Goal: Task Accomplishment & Management: Use online tool/utility

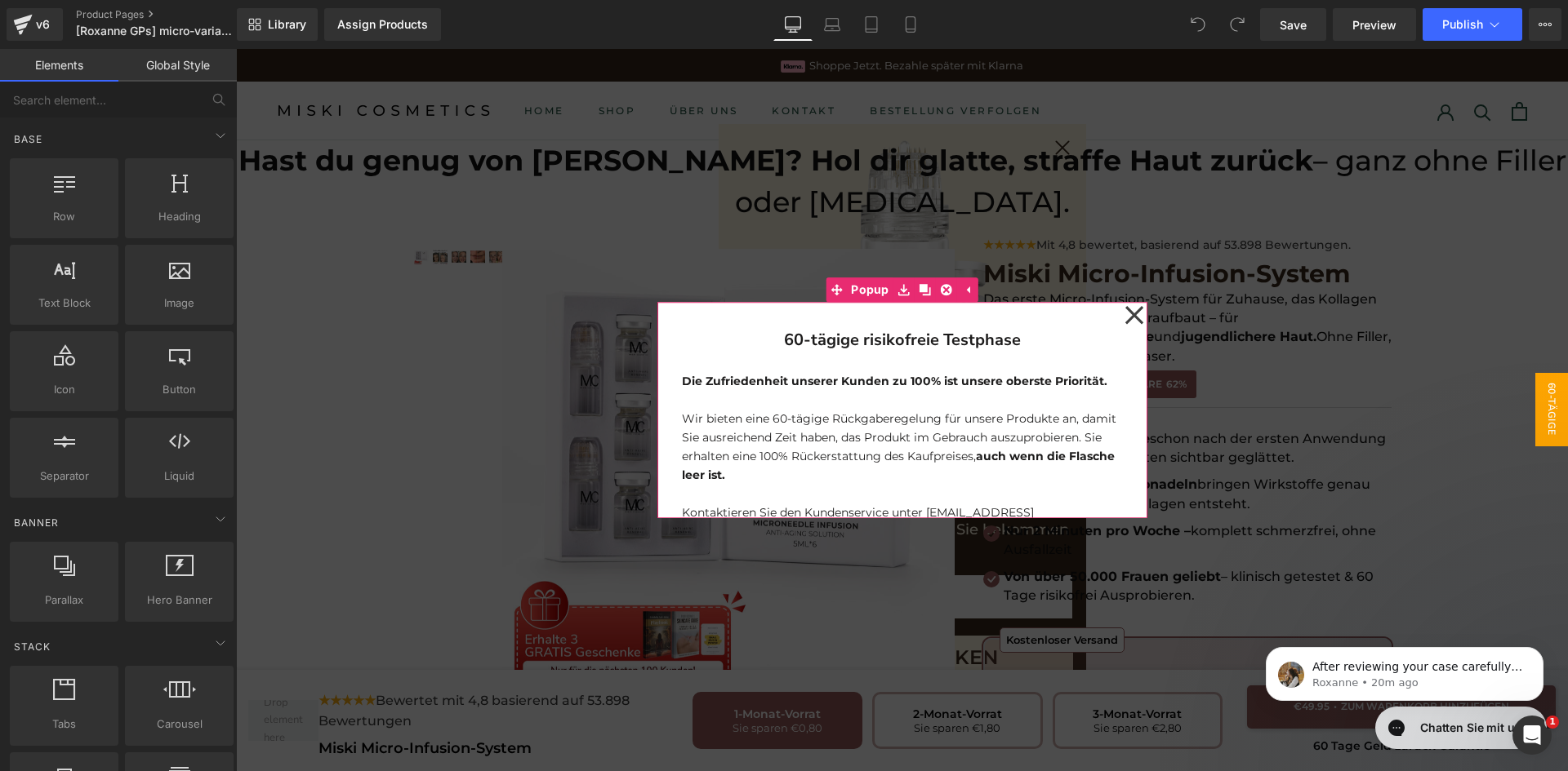
click at [1124, 311] on icon at bounding box center [1133, 315] width 18 height 18
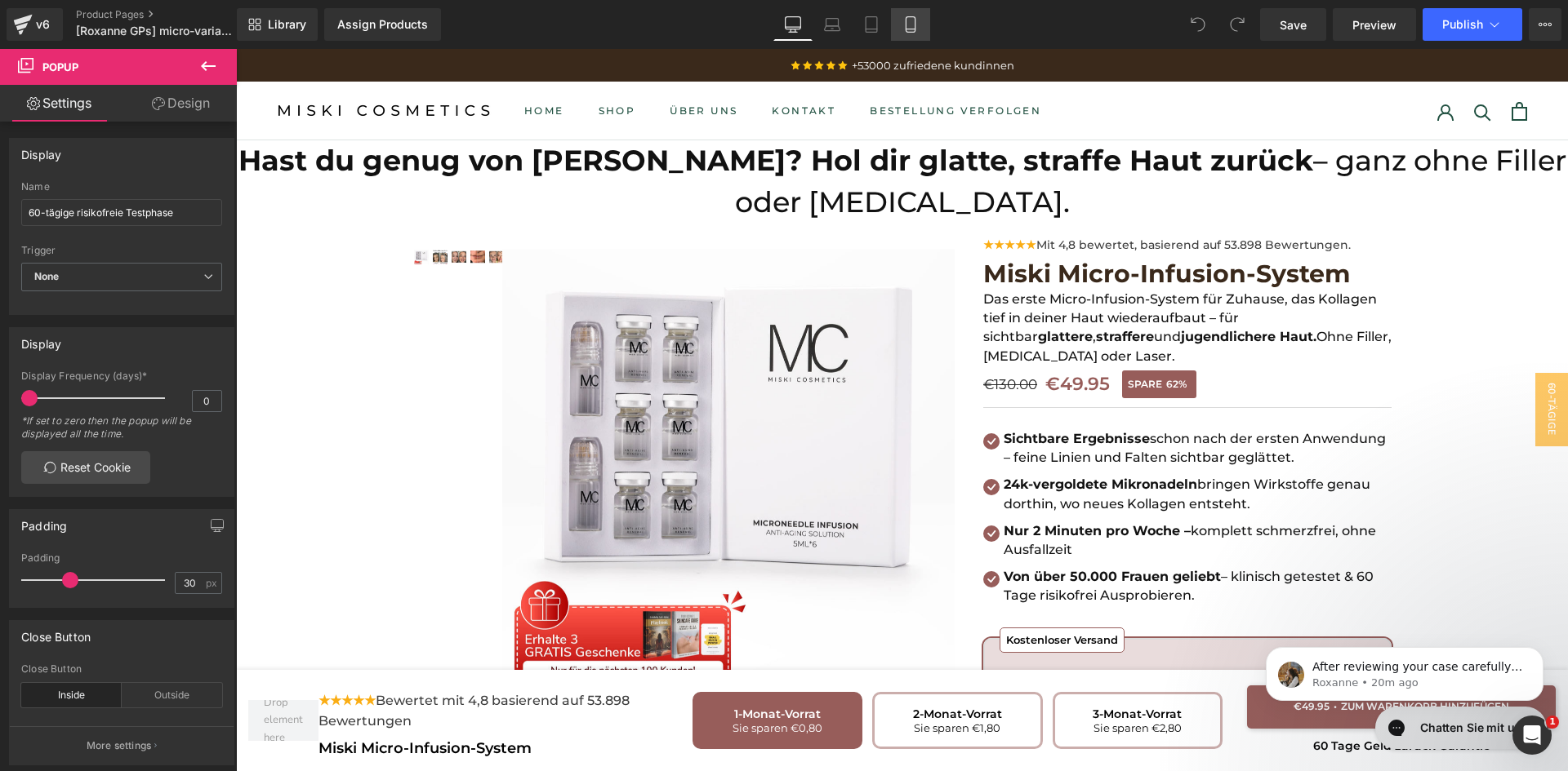
click at [916, 13] on link "Mobile" at bounding box center [910, 24] width 39 height 32
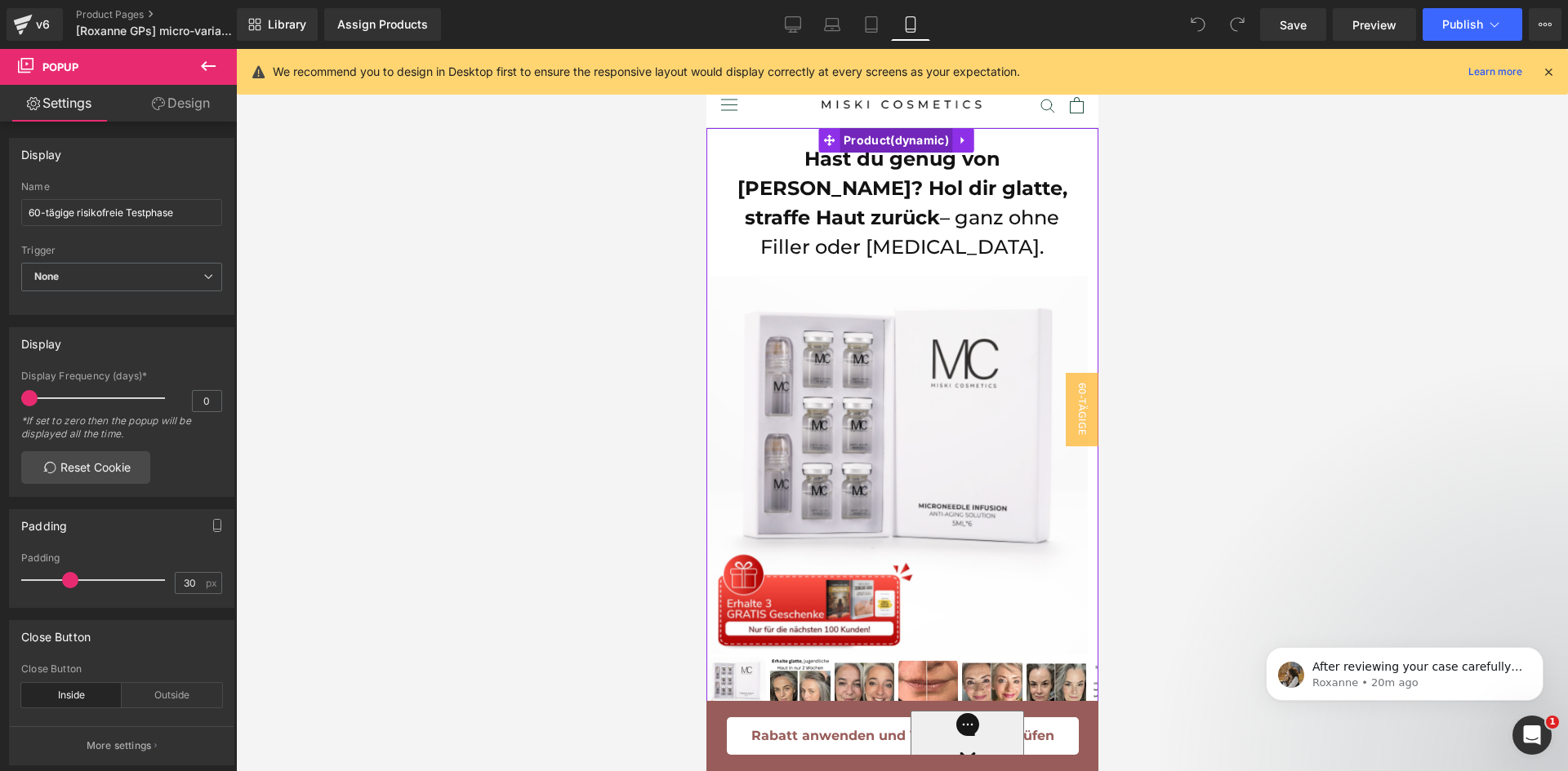
click at [876, 151] on span "Product" at bounding box center [895, 141] width 114 height 24
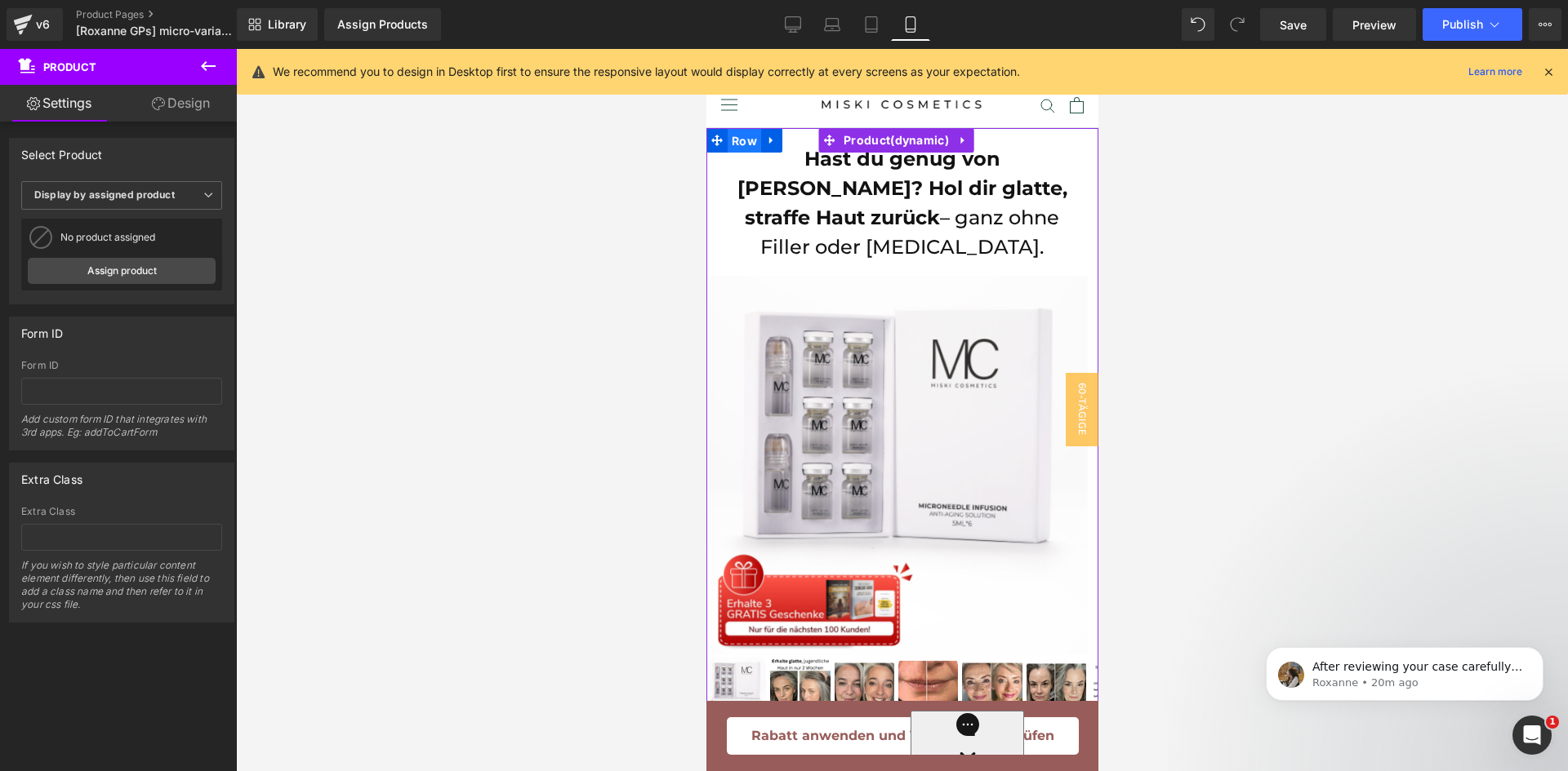
click at [745, 145] on span "Row" at bounding box center [743, 141] width 33 height 24
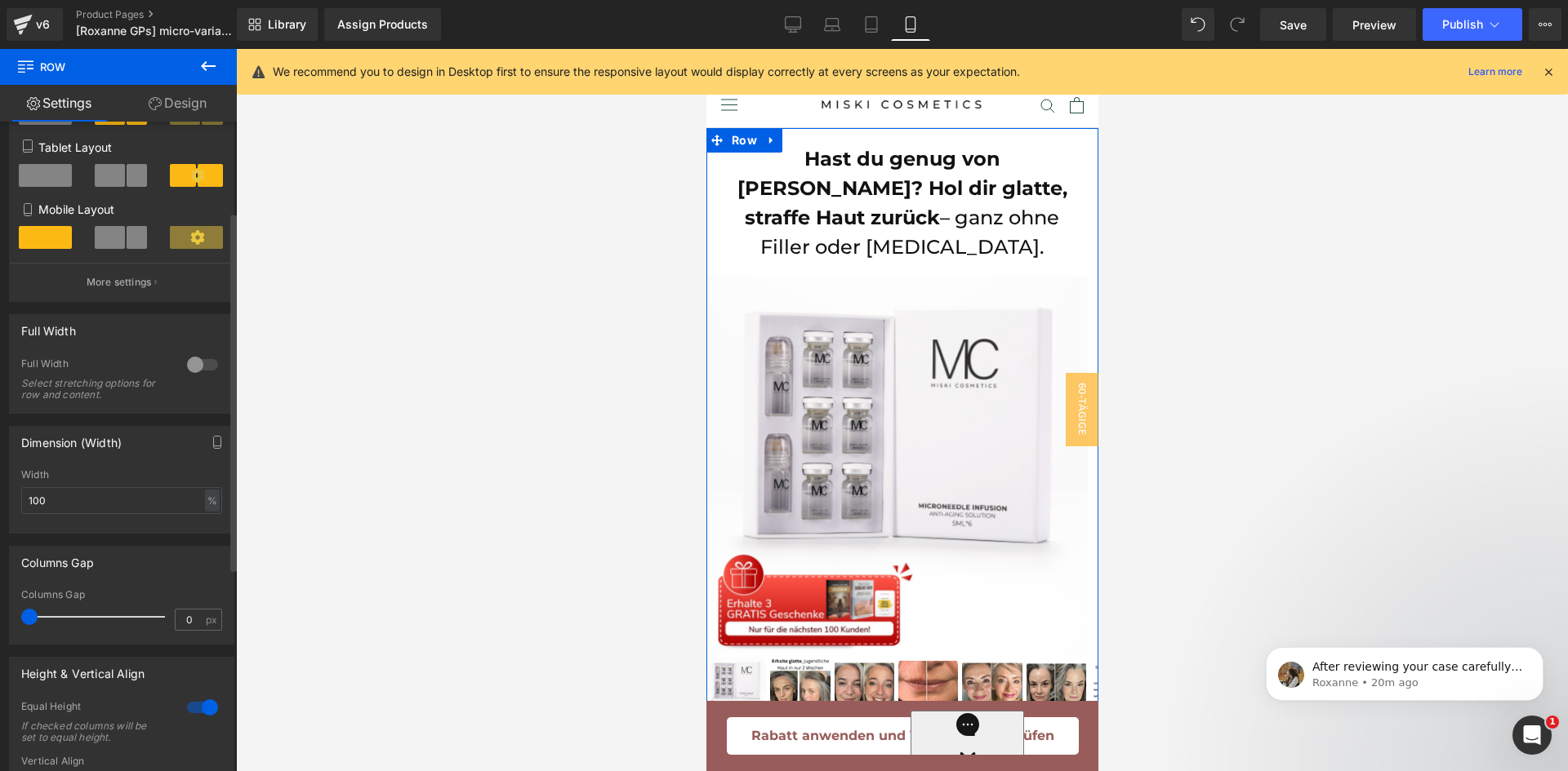
scroll to position [327, 0]
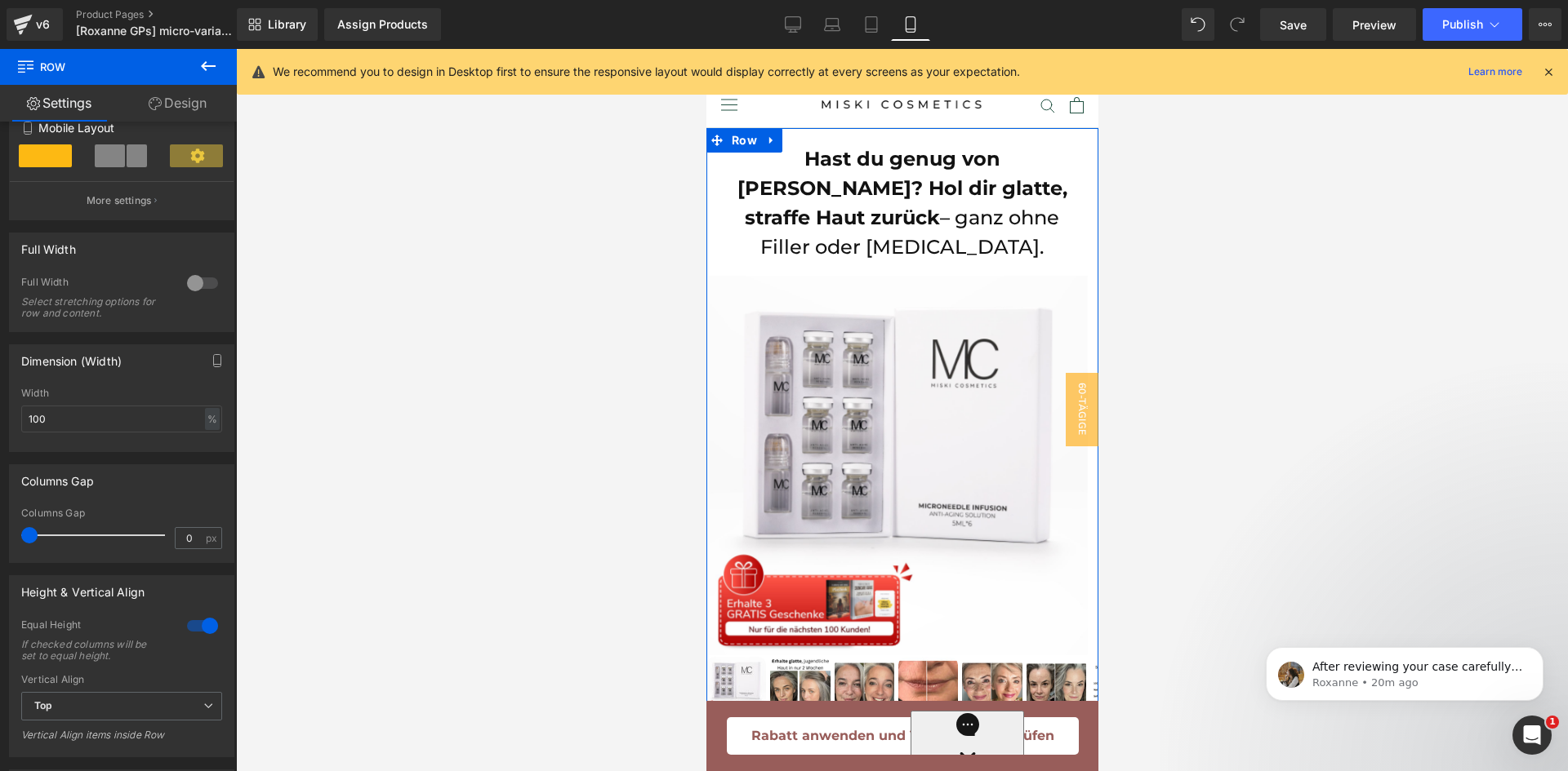
click at [187, 103] on link "Design" at bounding box center [178, 103] width 119 height 37
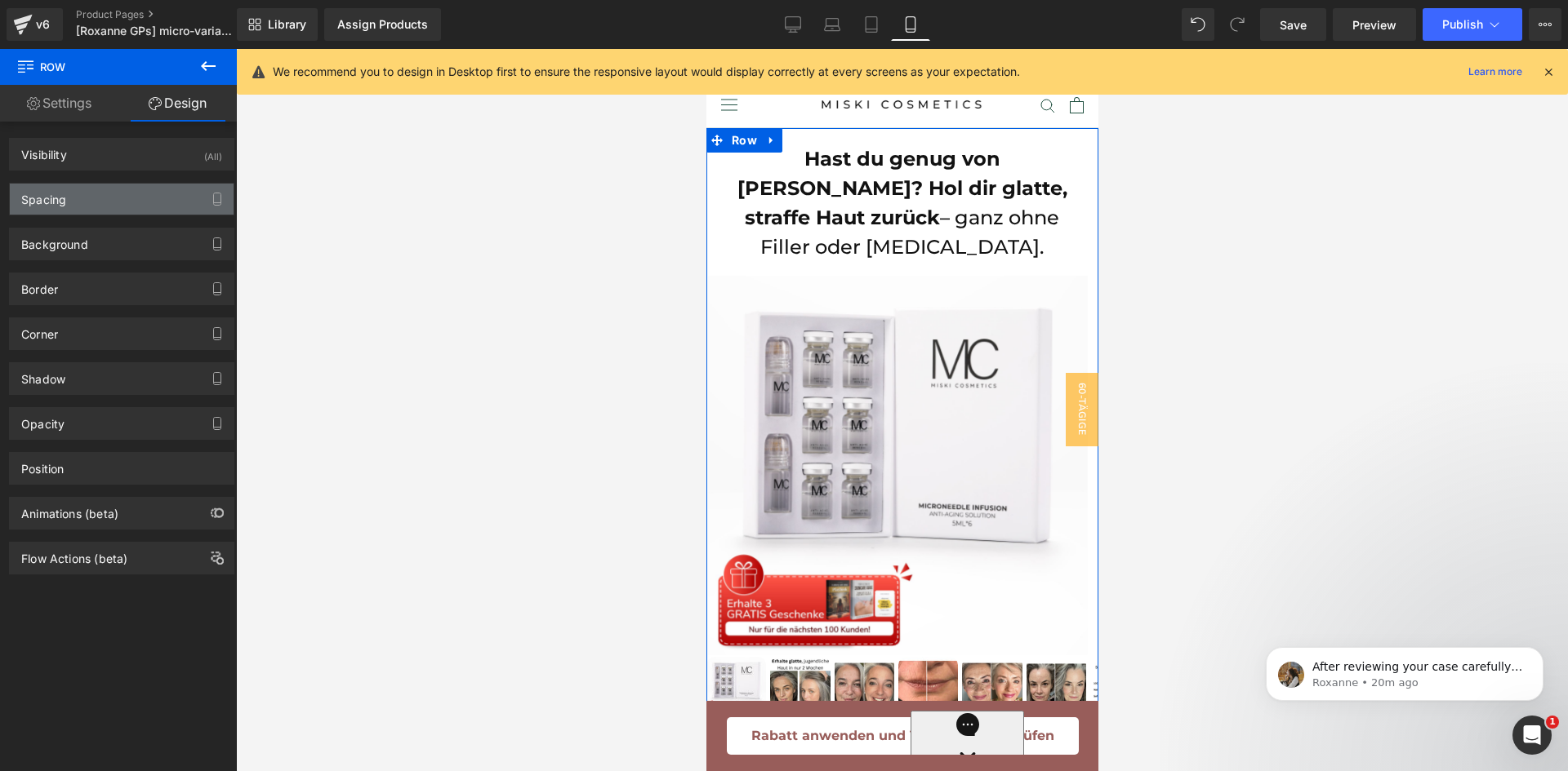
click at [150, 208] on div "Spacing" at bounding box center [121, 199] width 224 height 31
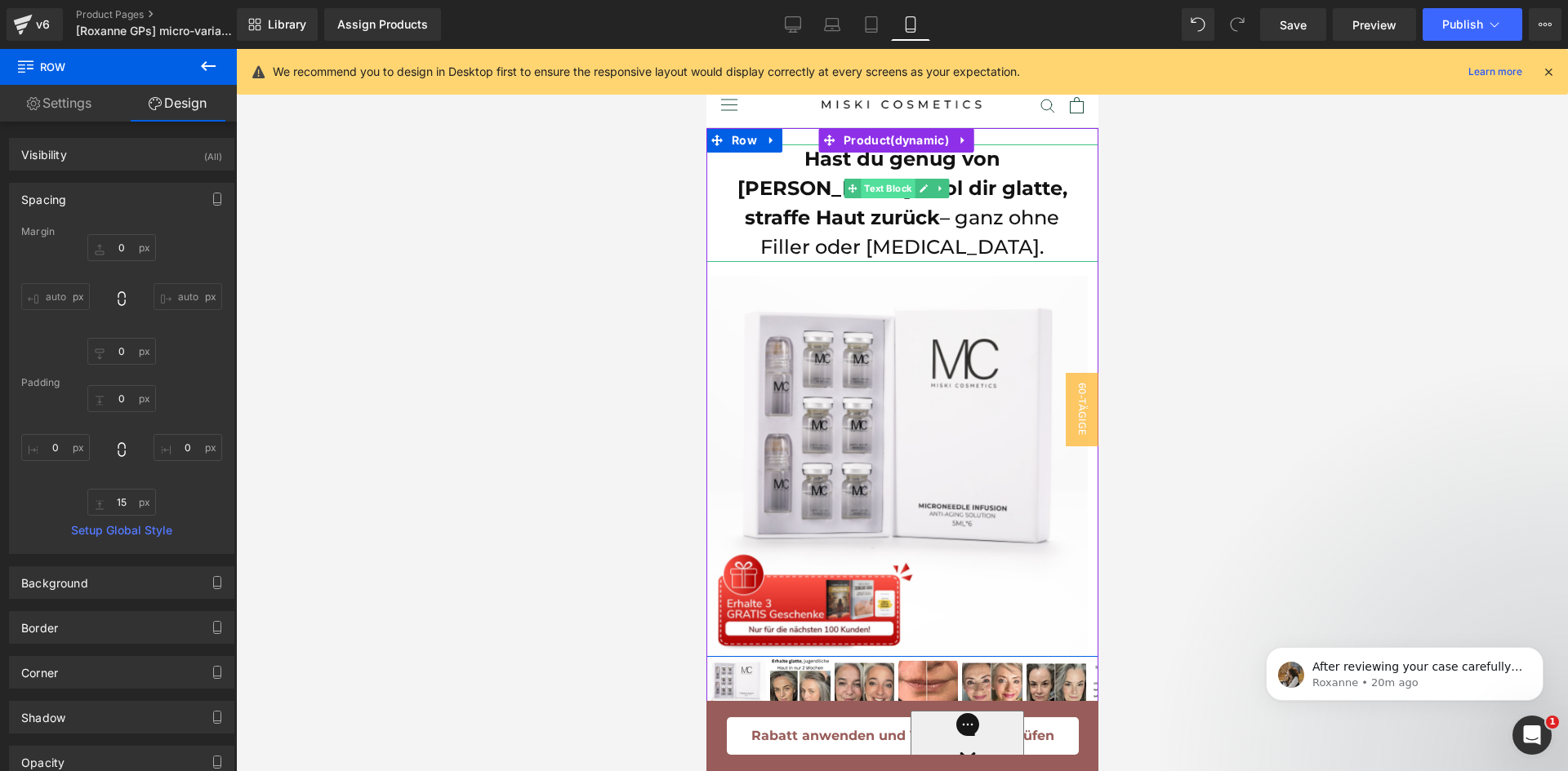
click at [871, 191] on span "Text Block" at bounding box center [887, 189] width 54 height 19
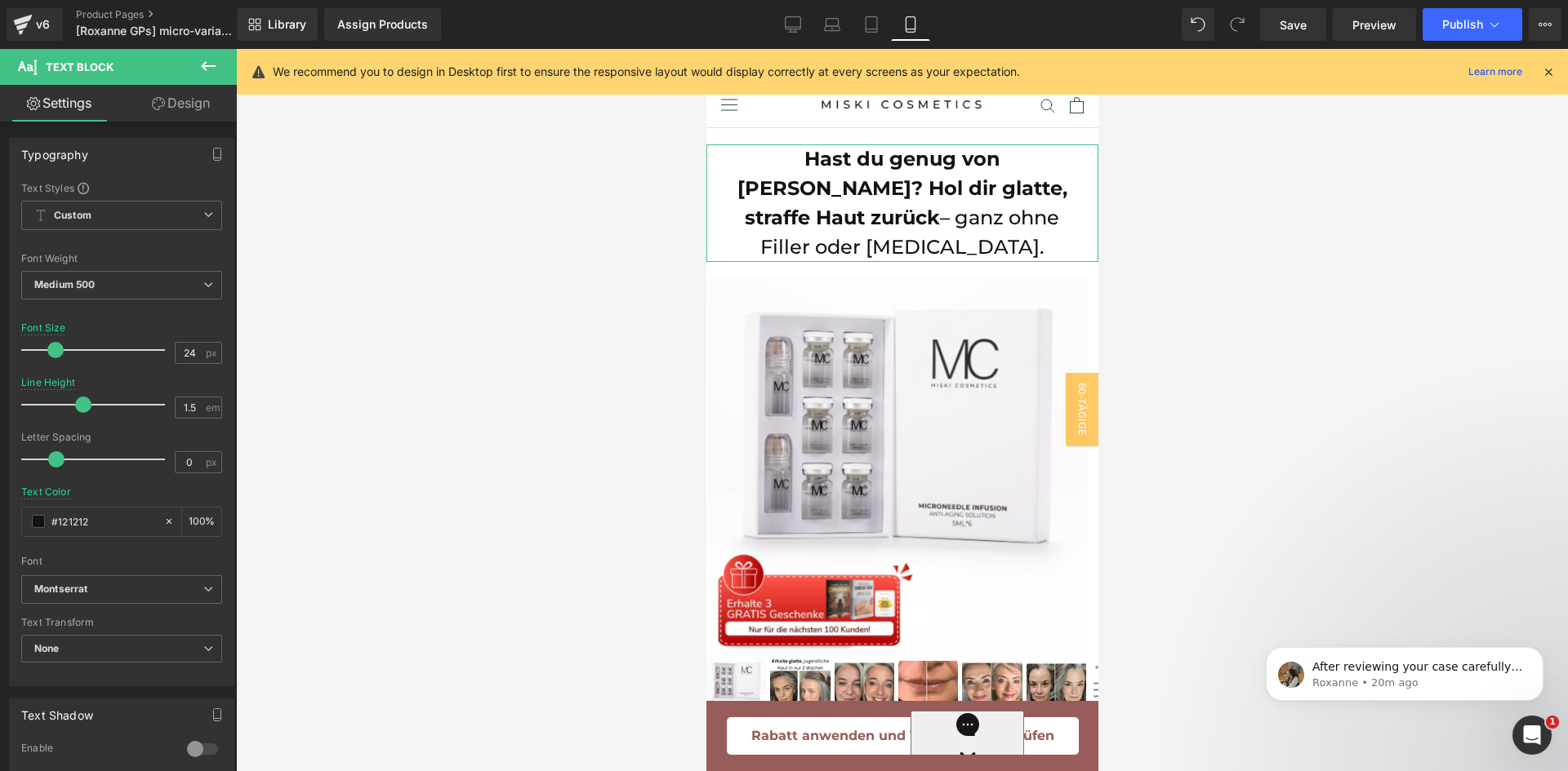
click at [186, 107] on link "Design" at bounding box center [181, 103] width 119 height 37
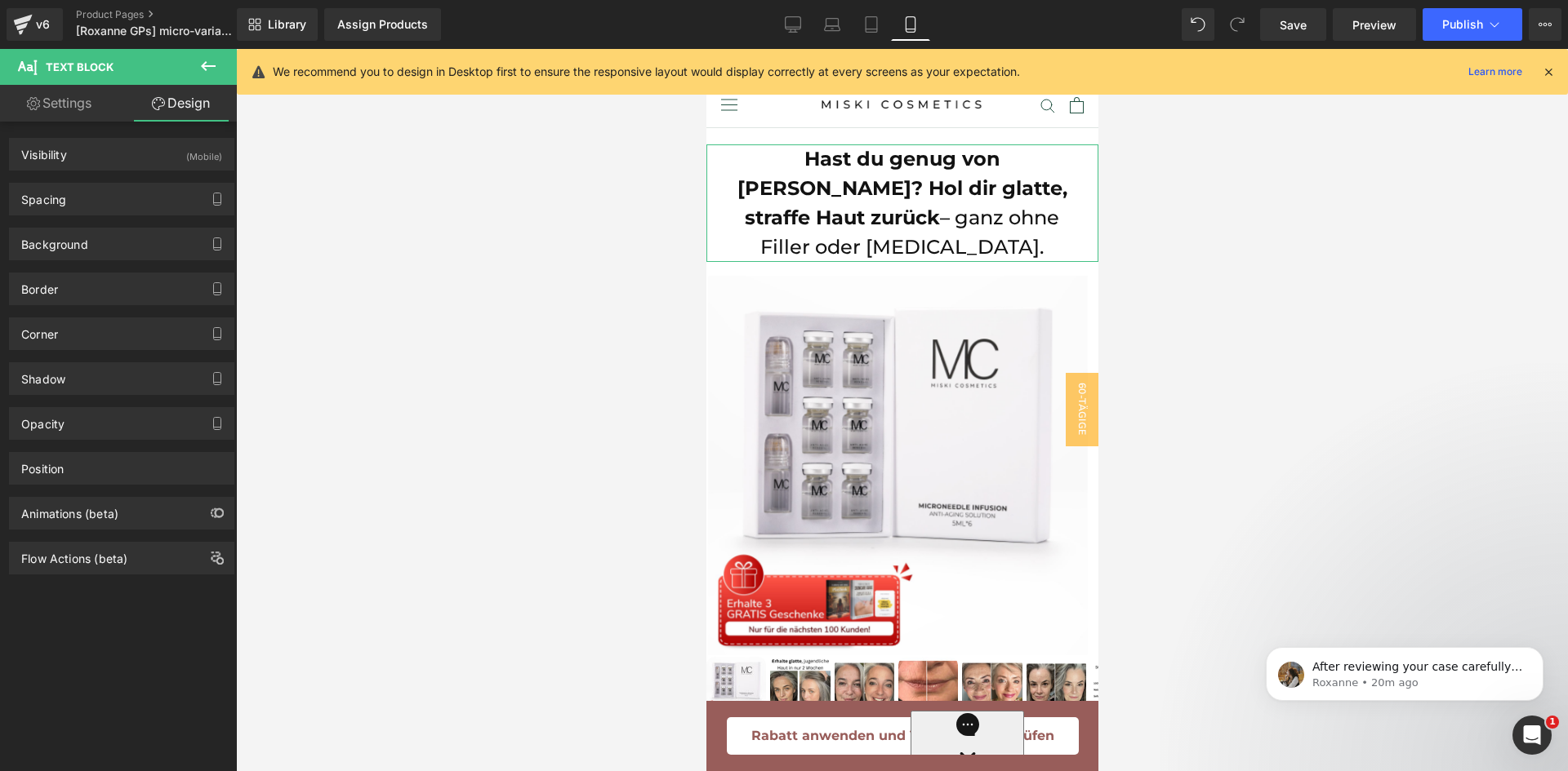
click at [175, 179] on div "Spacing [GEOGRAPHIC_DATA] 20 0 0 0 [GEOGRAPHIC_DATA] 0 21 0 20 Setup Global Sty…" at bounding box center [122, 192] width 245 height 45
click at [176, 187] on div "Spacing" at bounding box center [121, 199] width 224 height 31
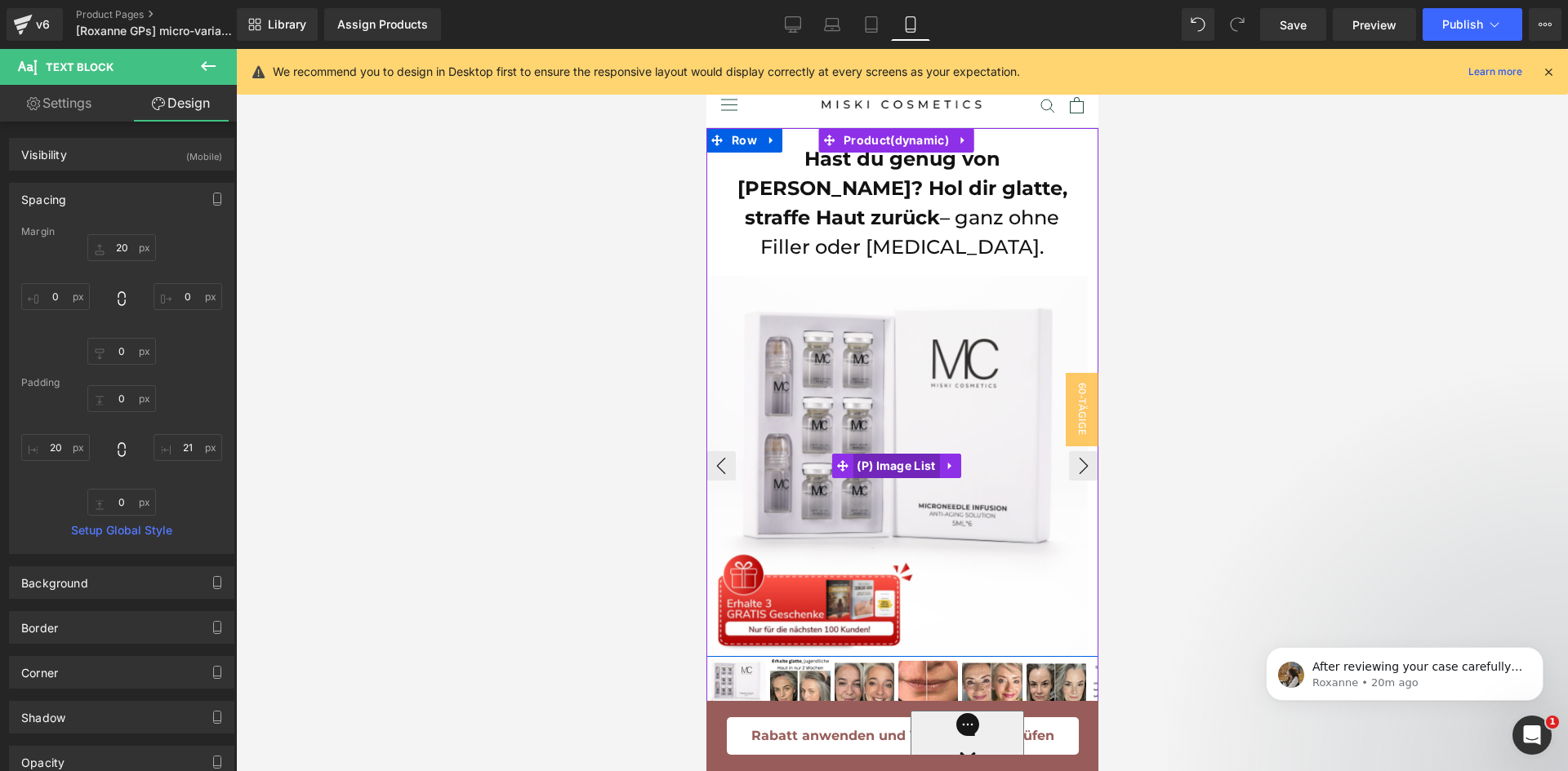
click at [885, 454] on span "(P) Image List" at bounding box center [895, 466] width 86 height 24
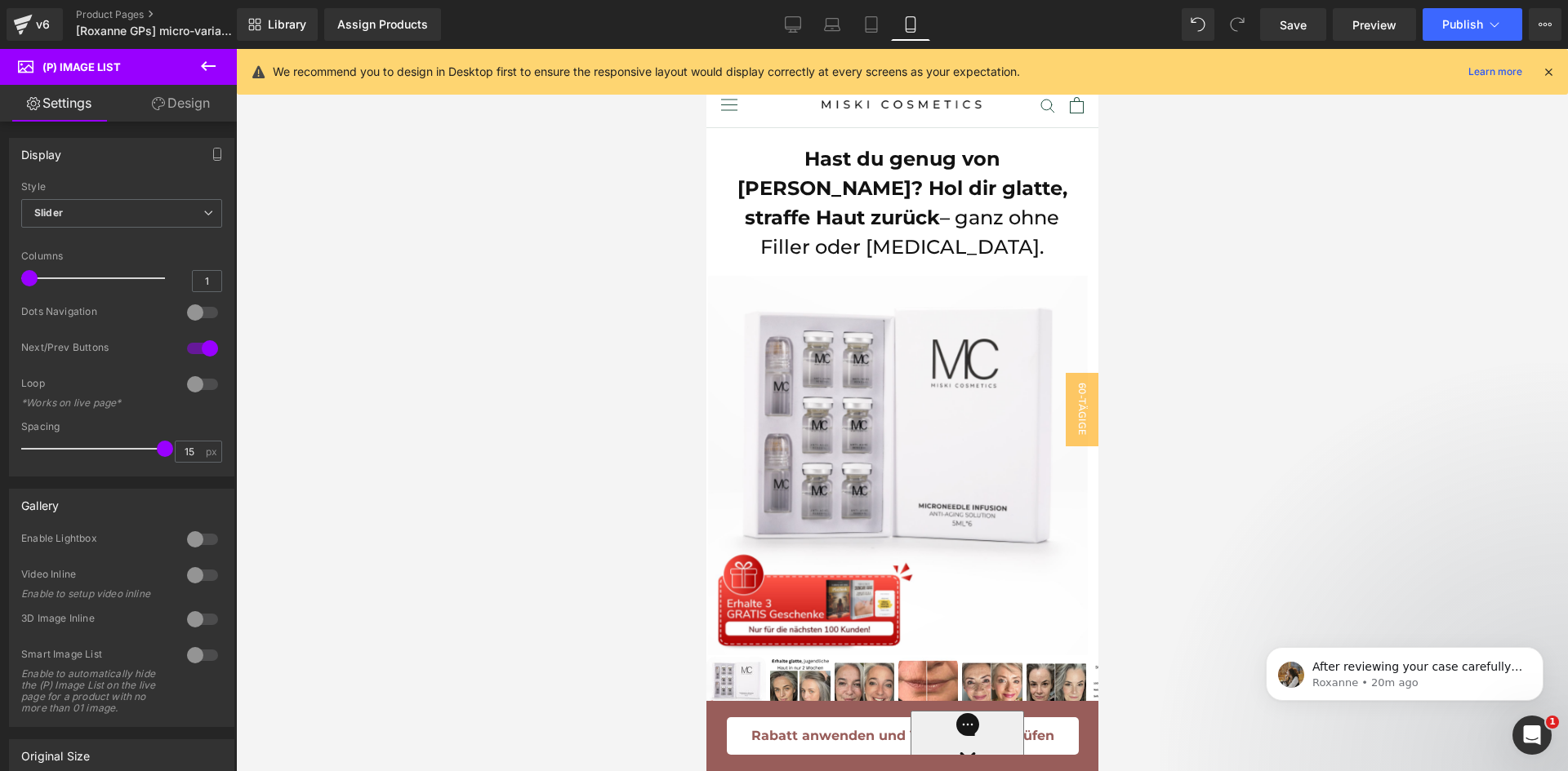
click at [197, 98] on link "Design" at bounding box center [181, 103] width 119 height 37
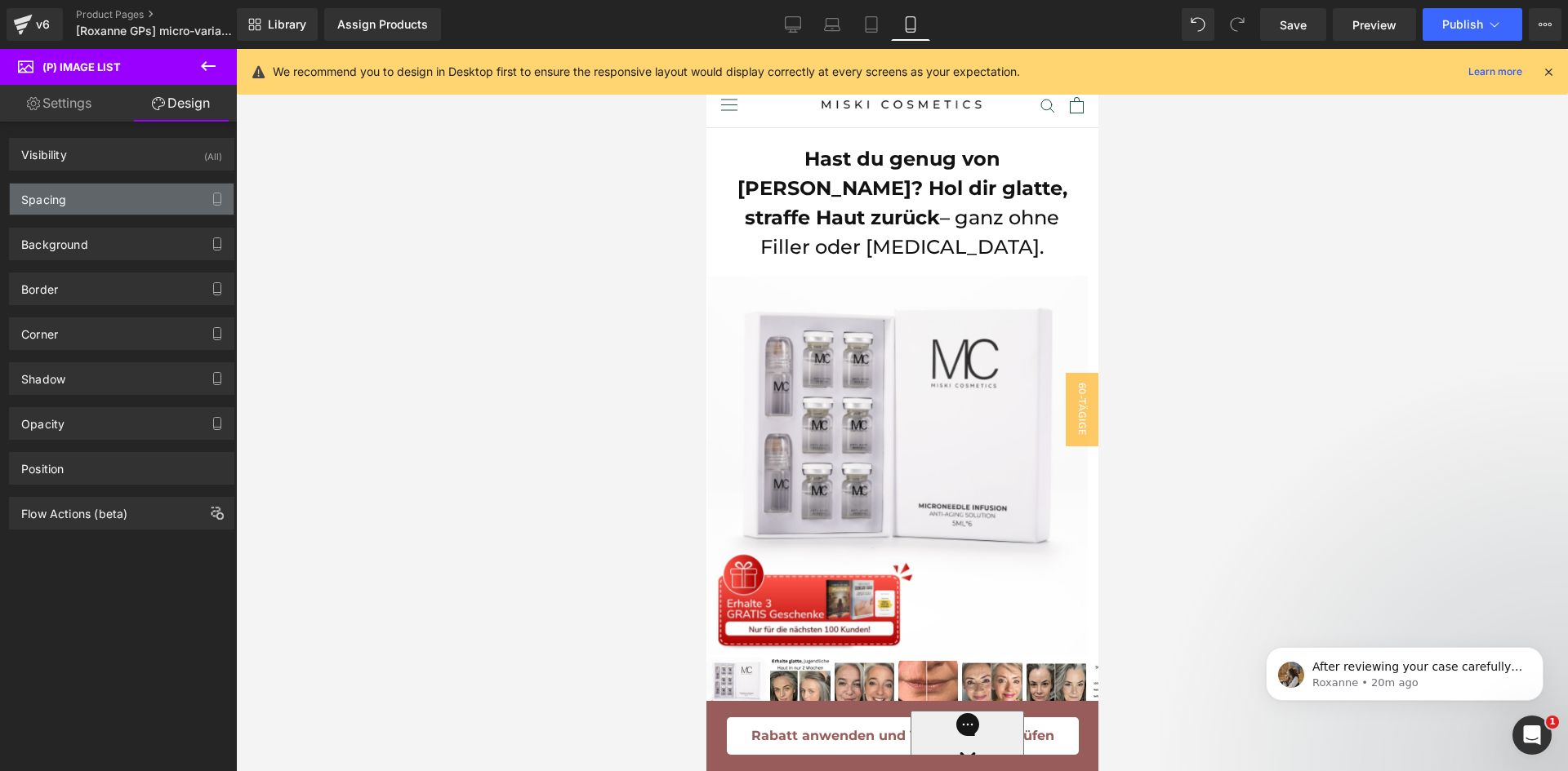
click at [144, 201] on div "Spacing" at bounding box center [121, 199] width 224 height 31
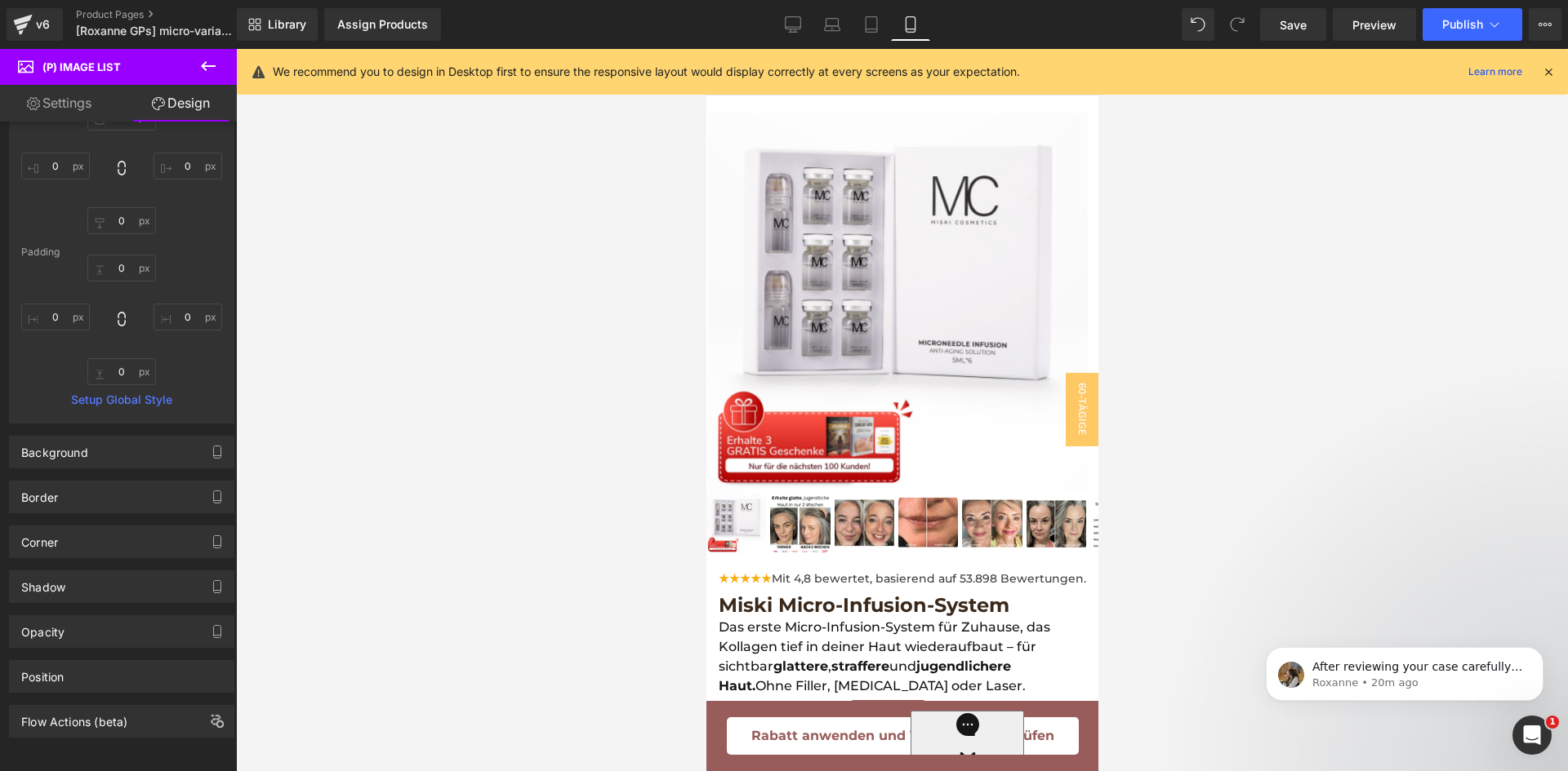
scroll to position [244, 0]
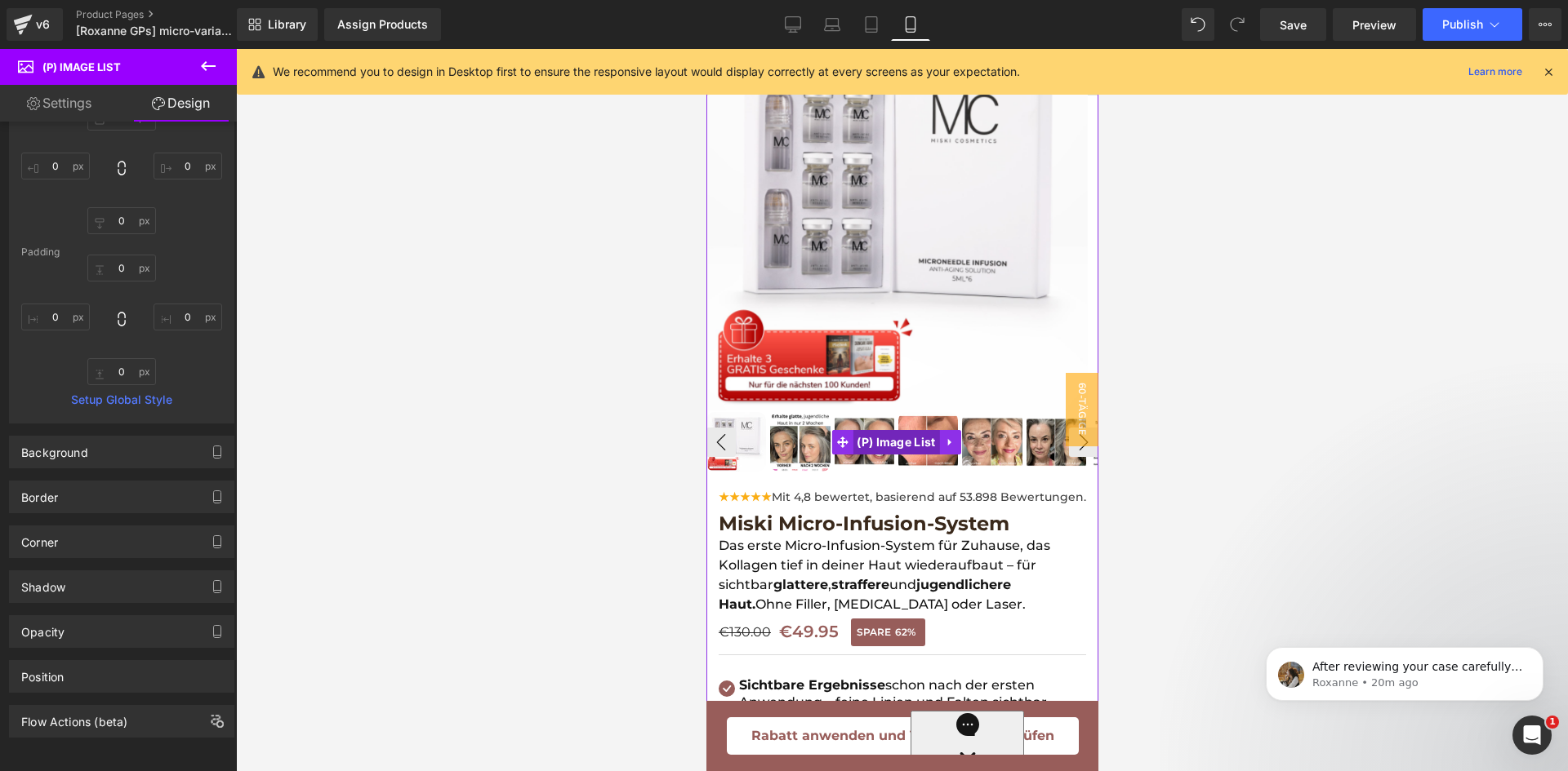
click at [901, 430] on span "(P) Image List" at bounding box center [895, 443] width 86 height 24
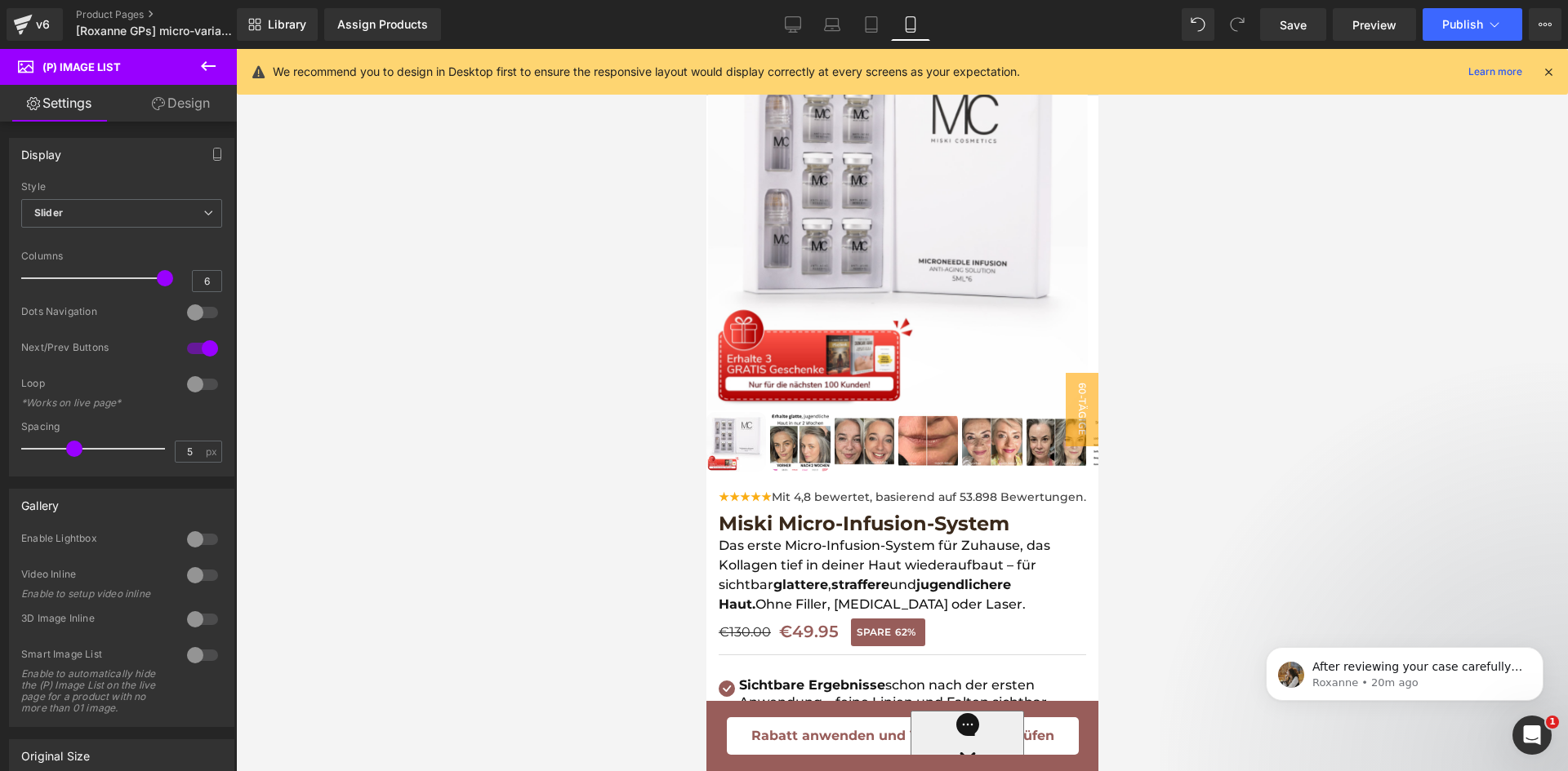
click at [190, 101] on link "Design" at bounding box center [181, 103] width 119 height 37
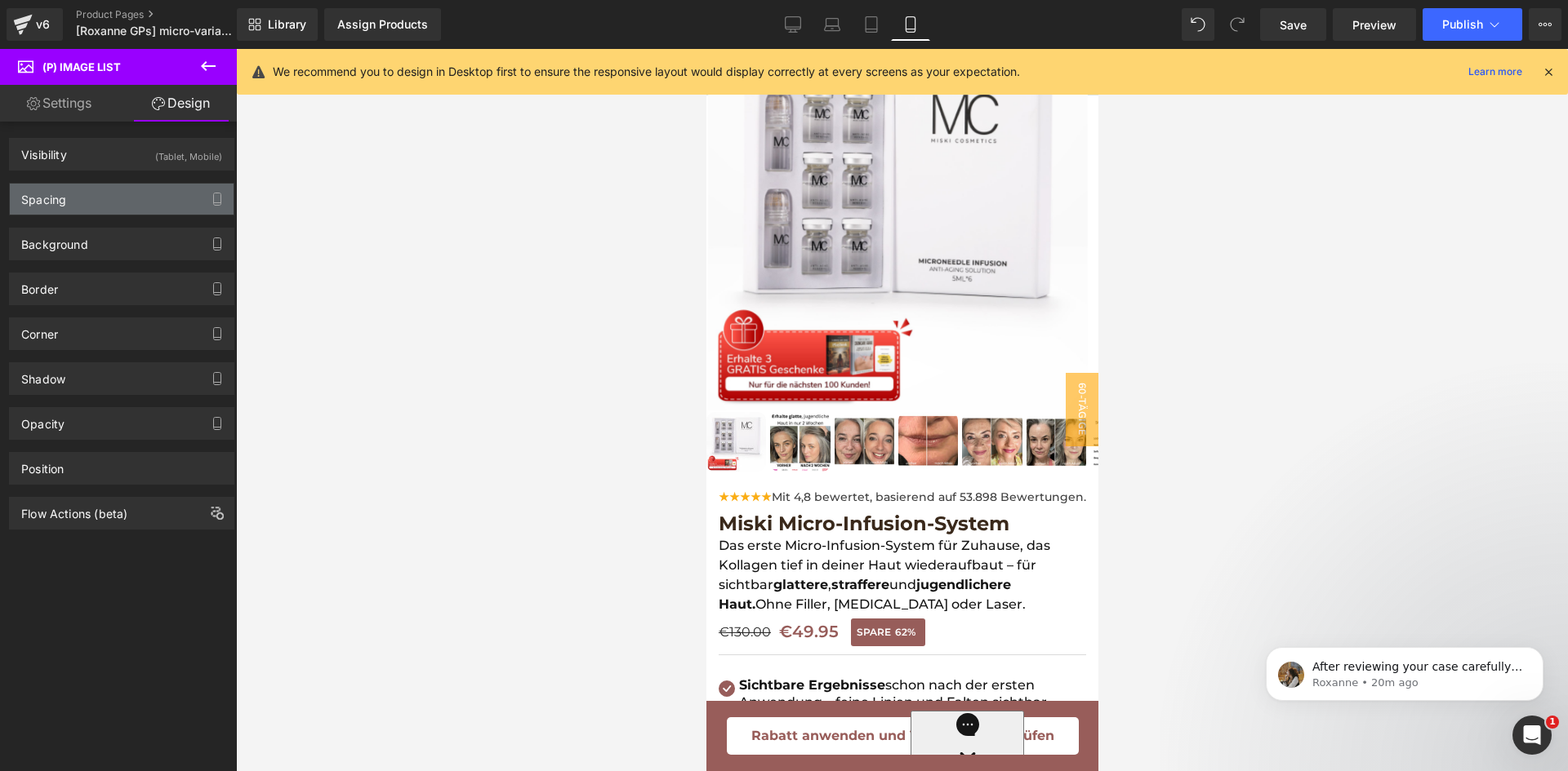
click at [158, 195] on div "Spacing" at bounding box center [121, 199] width 224 height 31
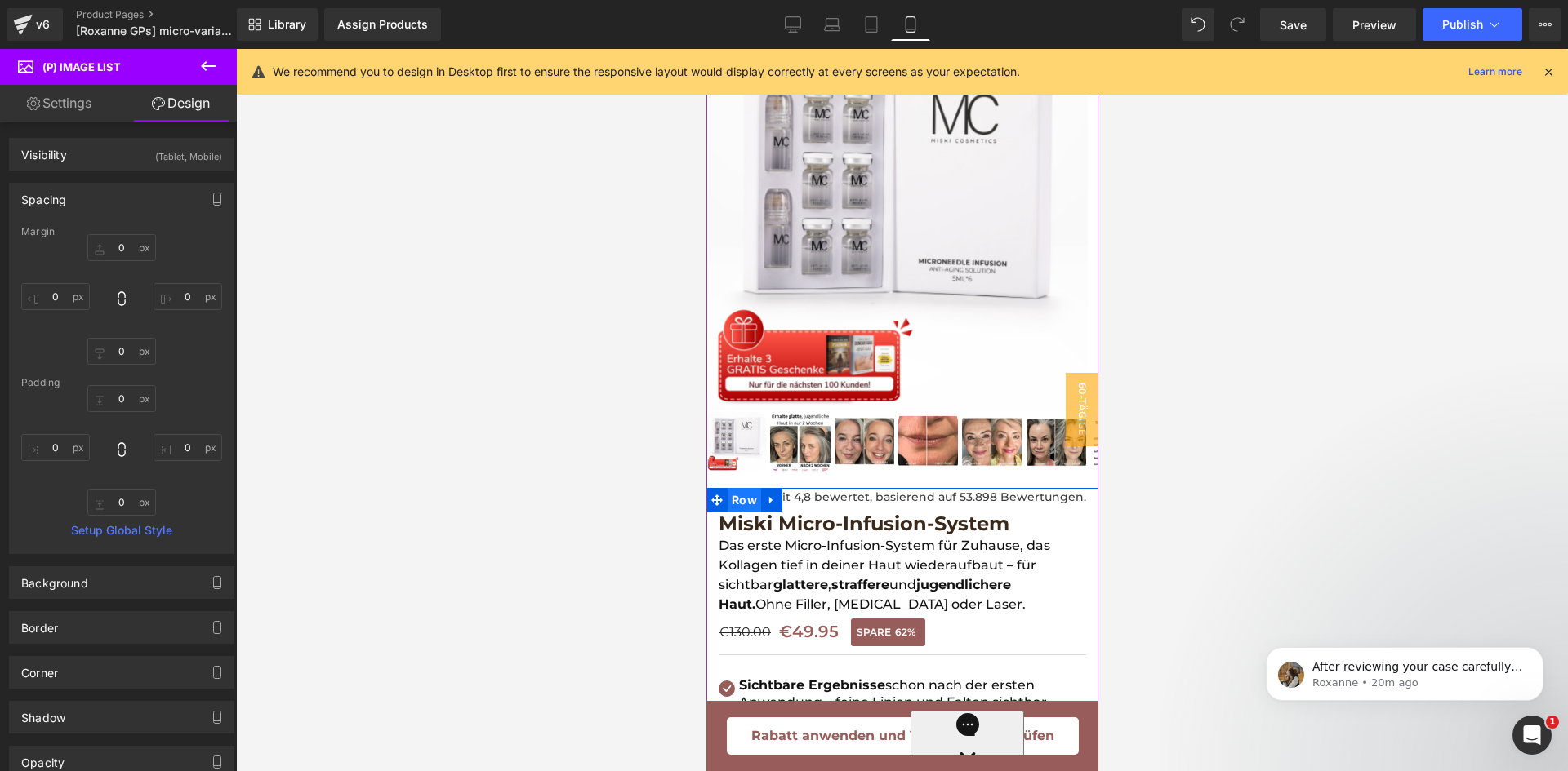
click at [741, 488] on span "Row" at bounding box center [743, 500] width 33 height 24
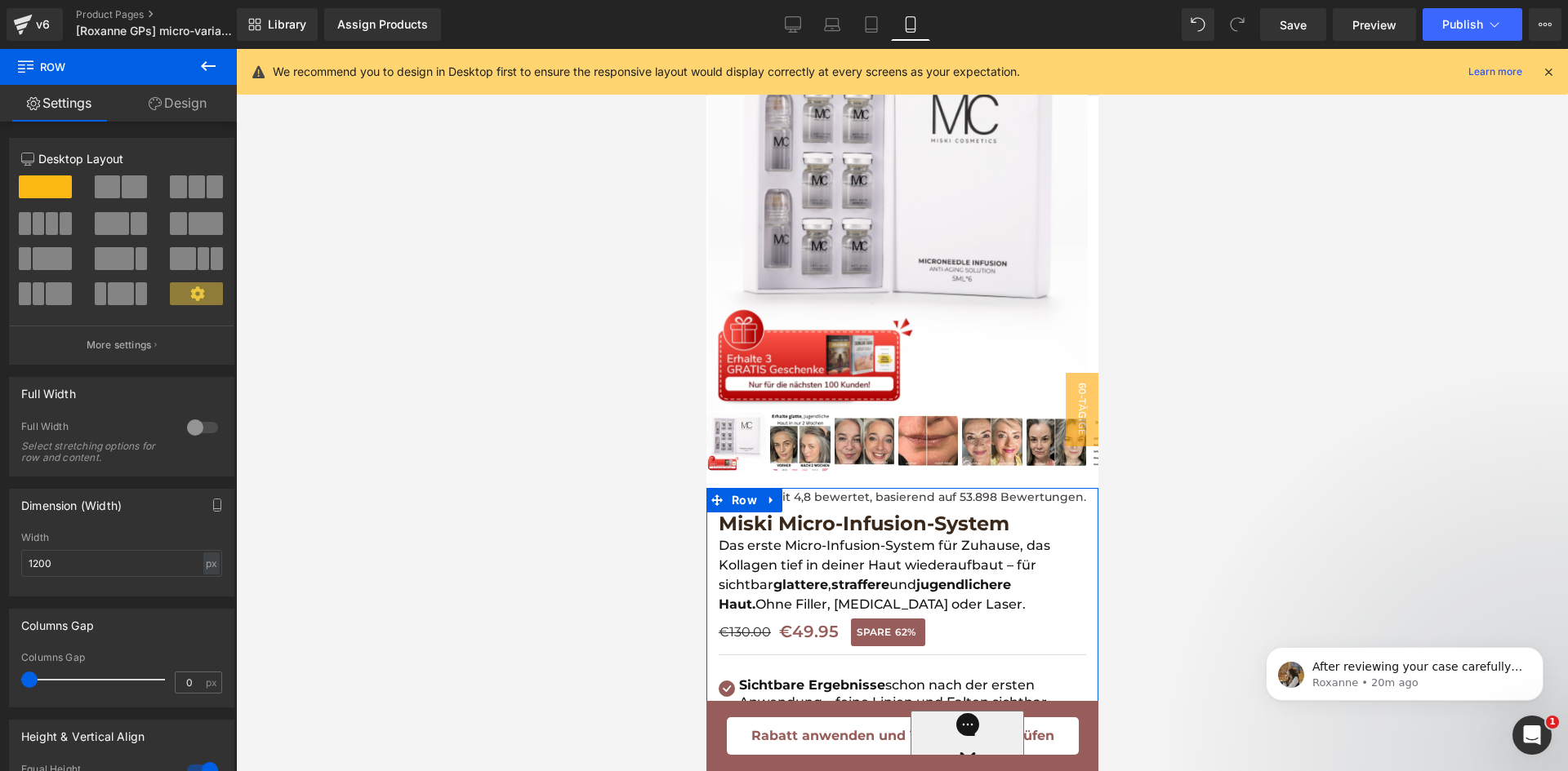
click at [187, 105] on link "Design" at bounding box center [178, 103] width 119 height 37
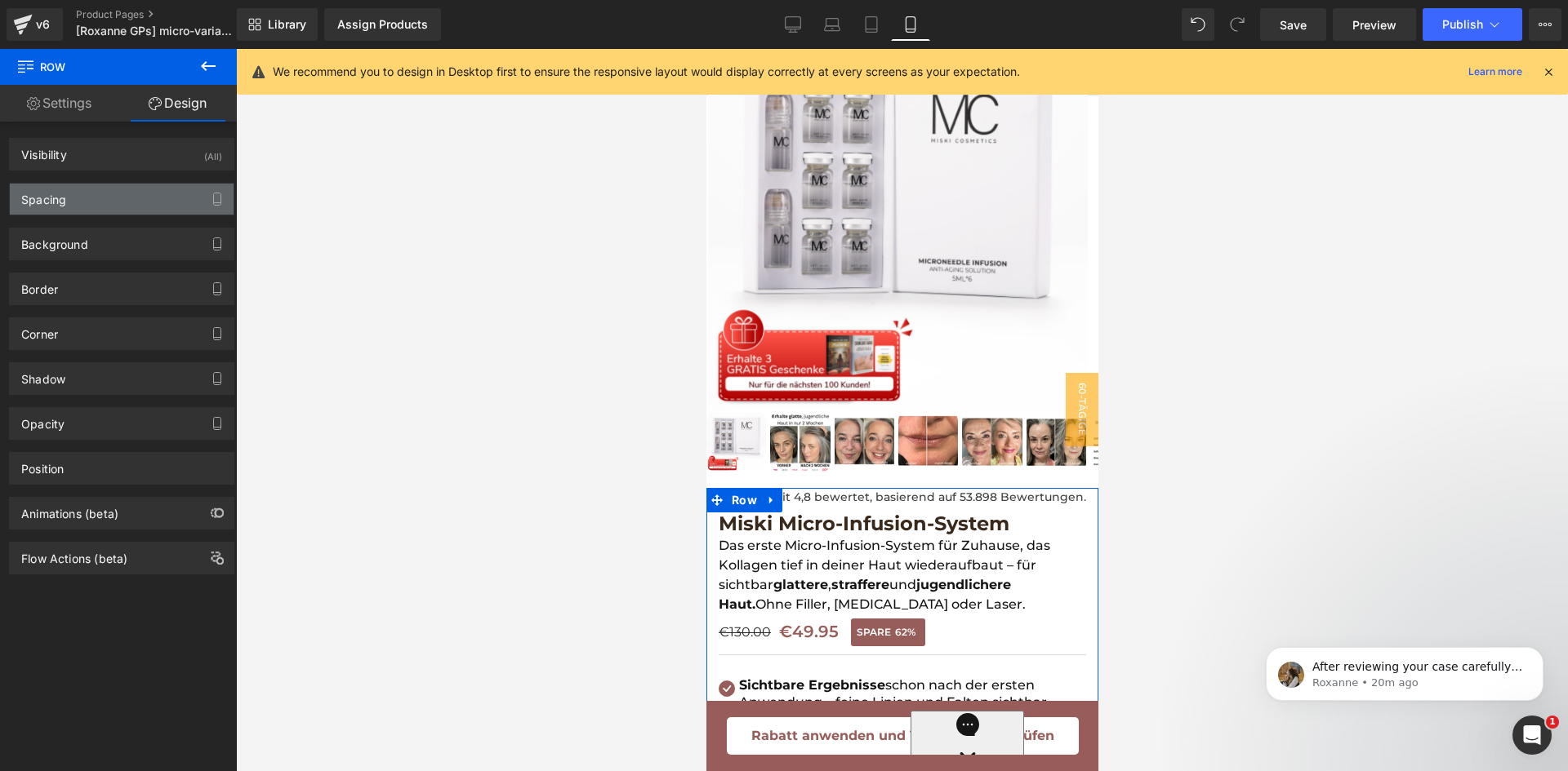
click at [172, 199] on div "Spacing" at bounding box center [121, 199] width 224 height 31
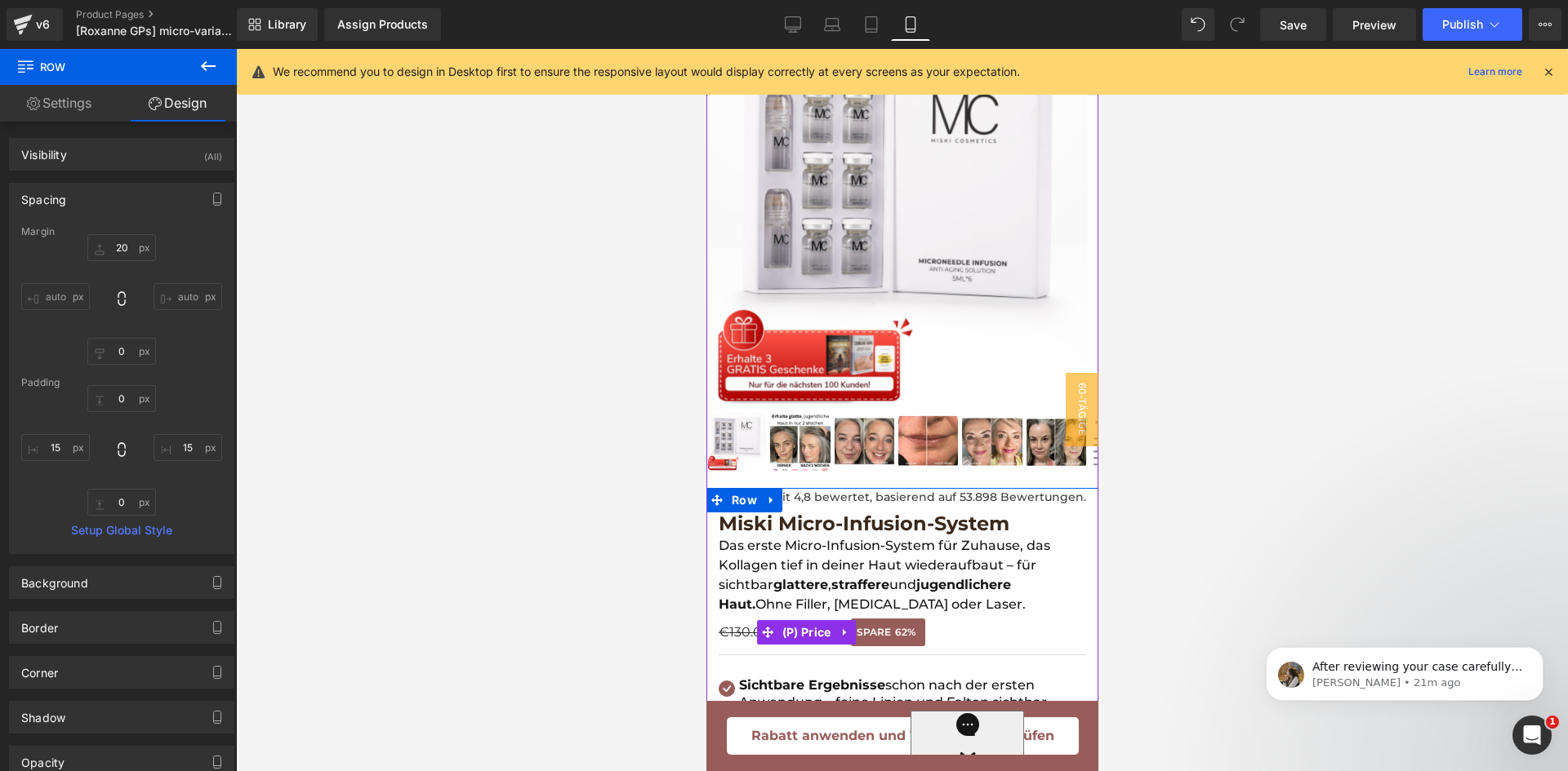
click at [1051, 625] on div "€130.00 €49.95 SPARE 62%" at bounding box center [901, 633] width 368 height 28
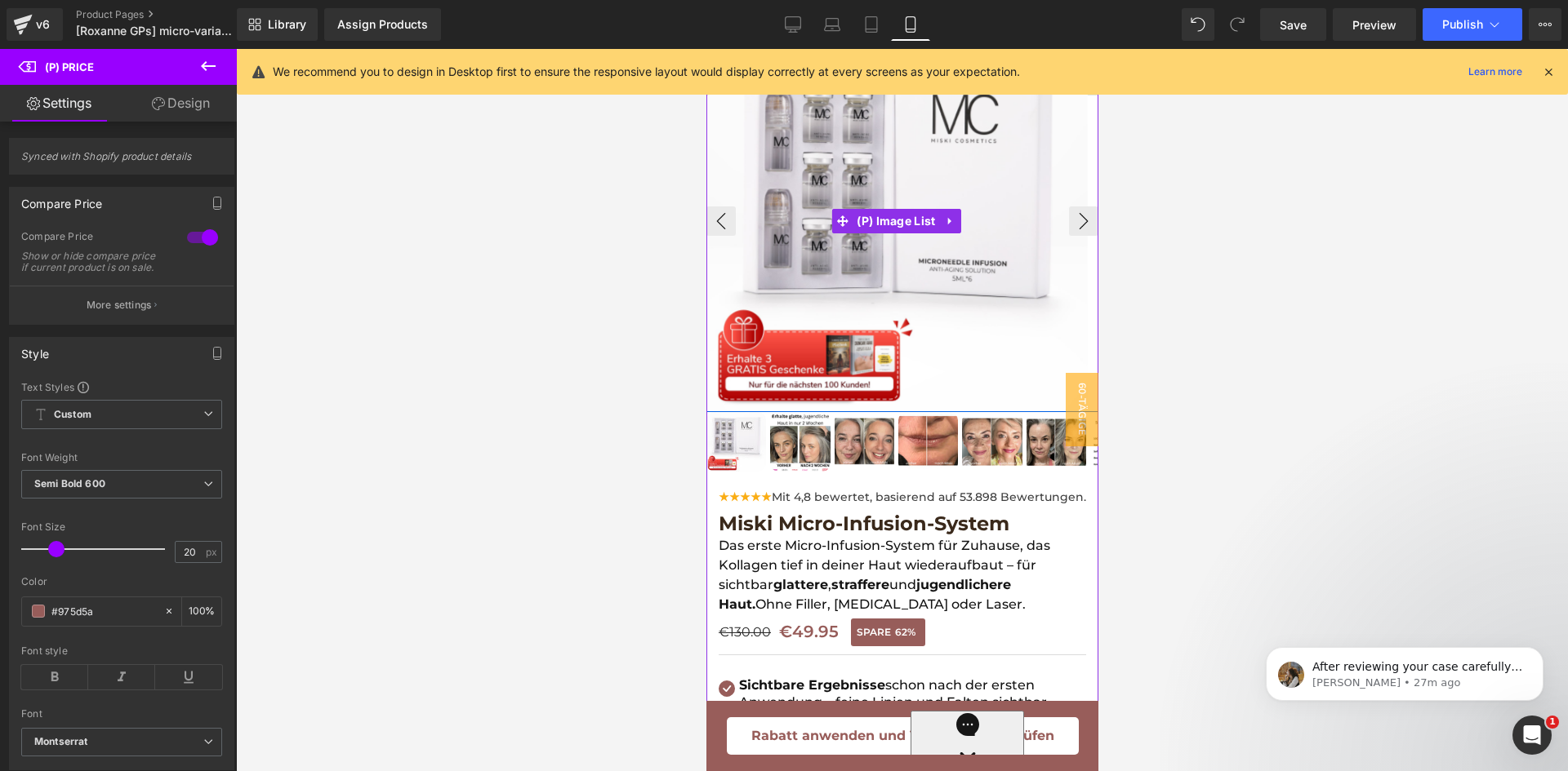
scroll to position [0, 0]
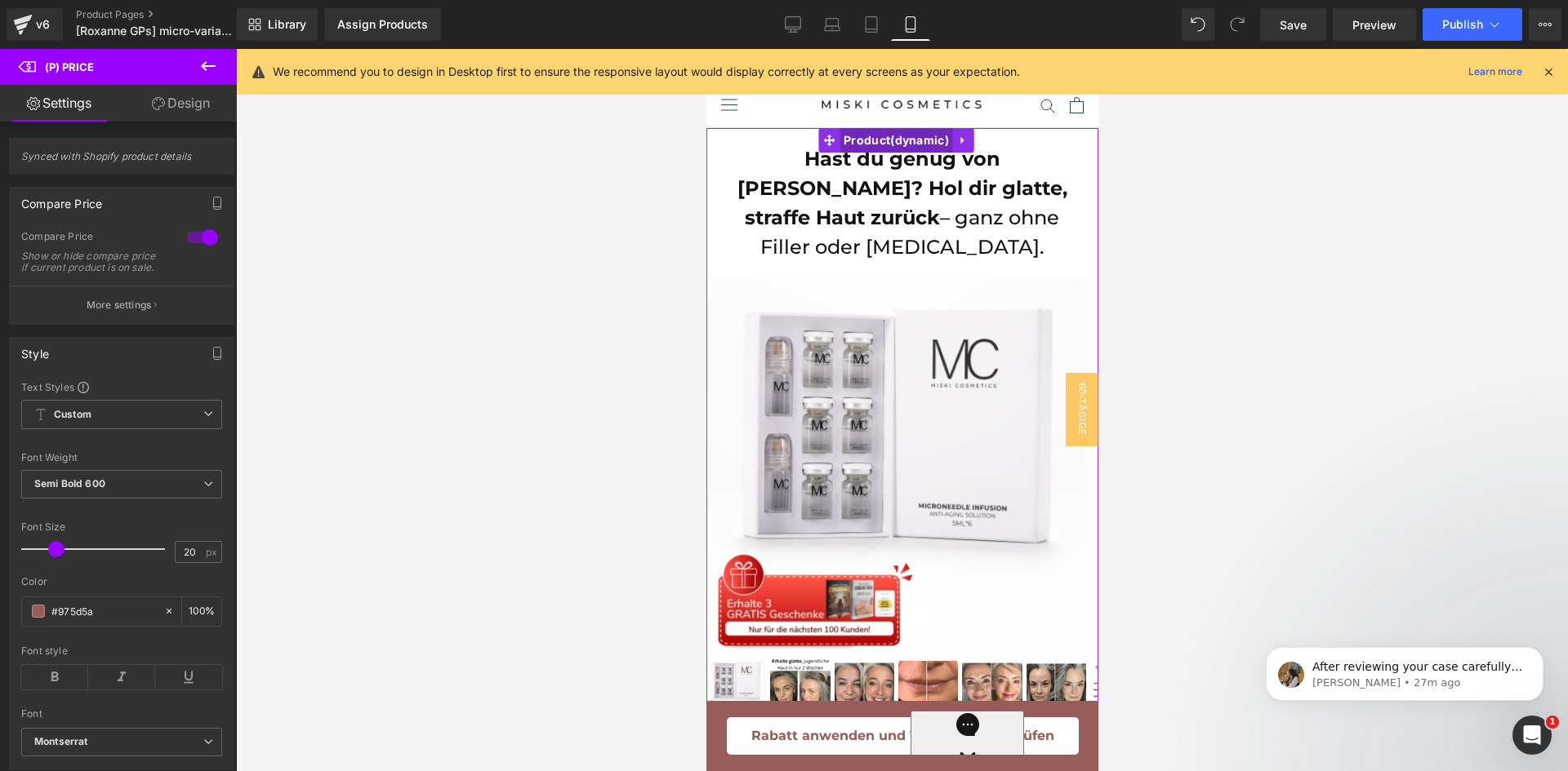
click at [880, 135] on span "Product" at bounding box center [895, 141] width 114 height 24
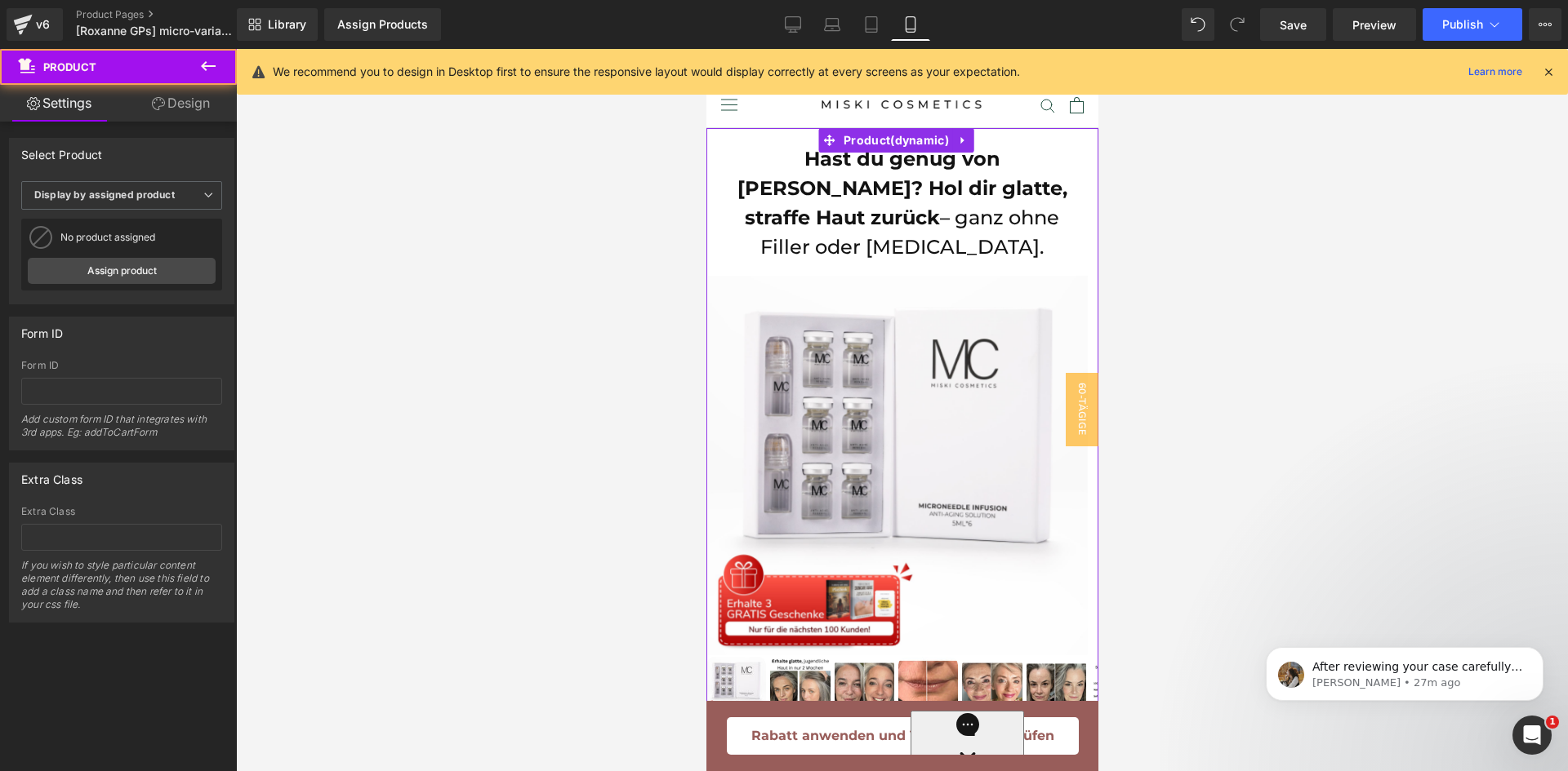
click at [172, 109] on link "Design" at bounding box center [181, 103] width 119 height 37
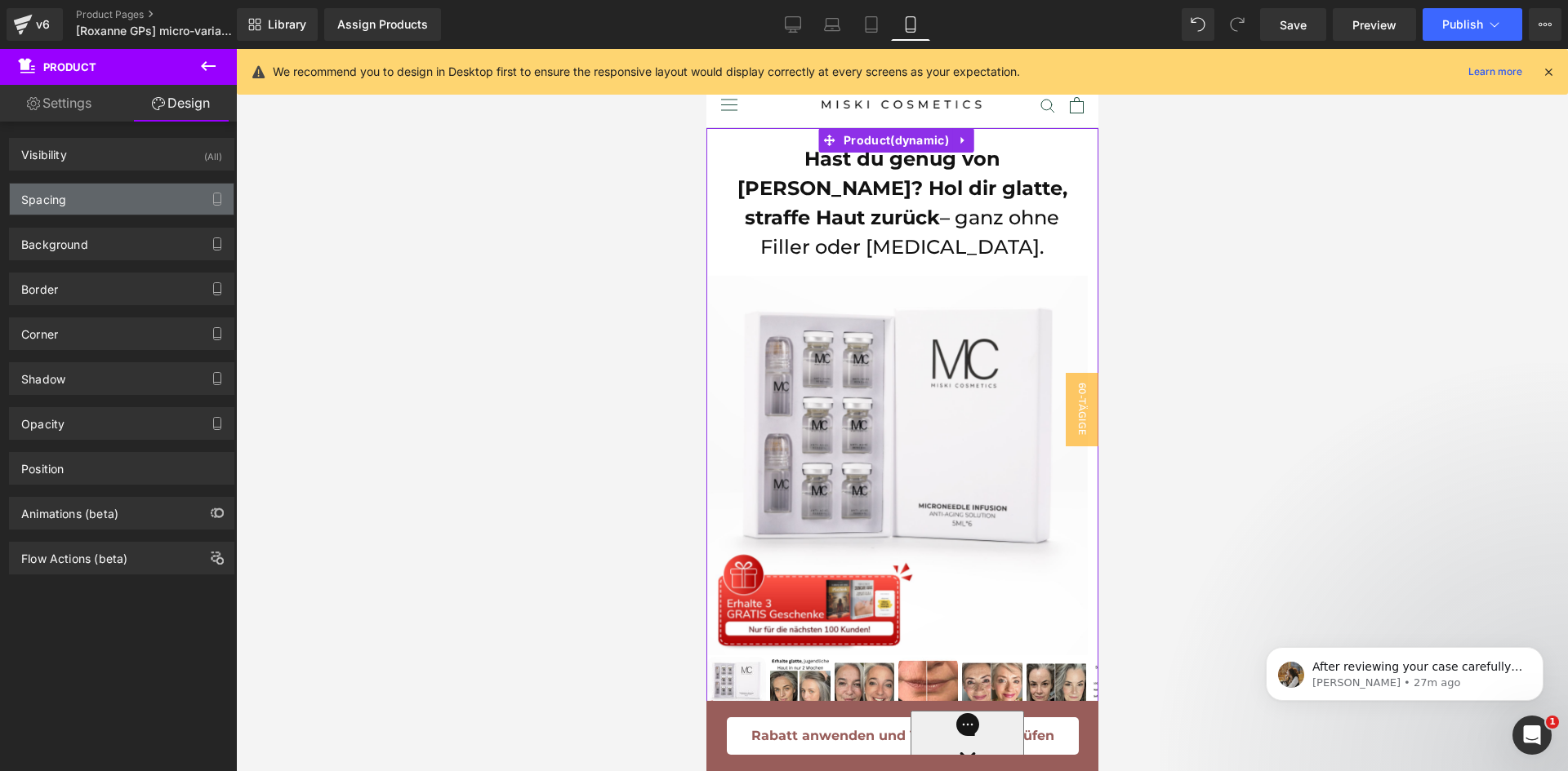
click at [151, 202] on div "Spacing" at bounding box center [121, 199] width 224 height 31
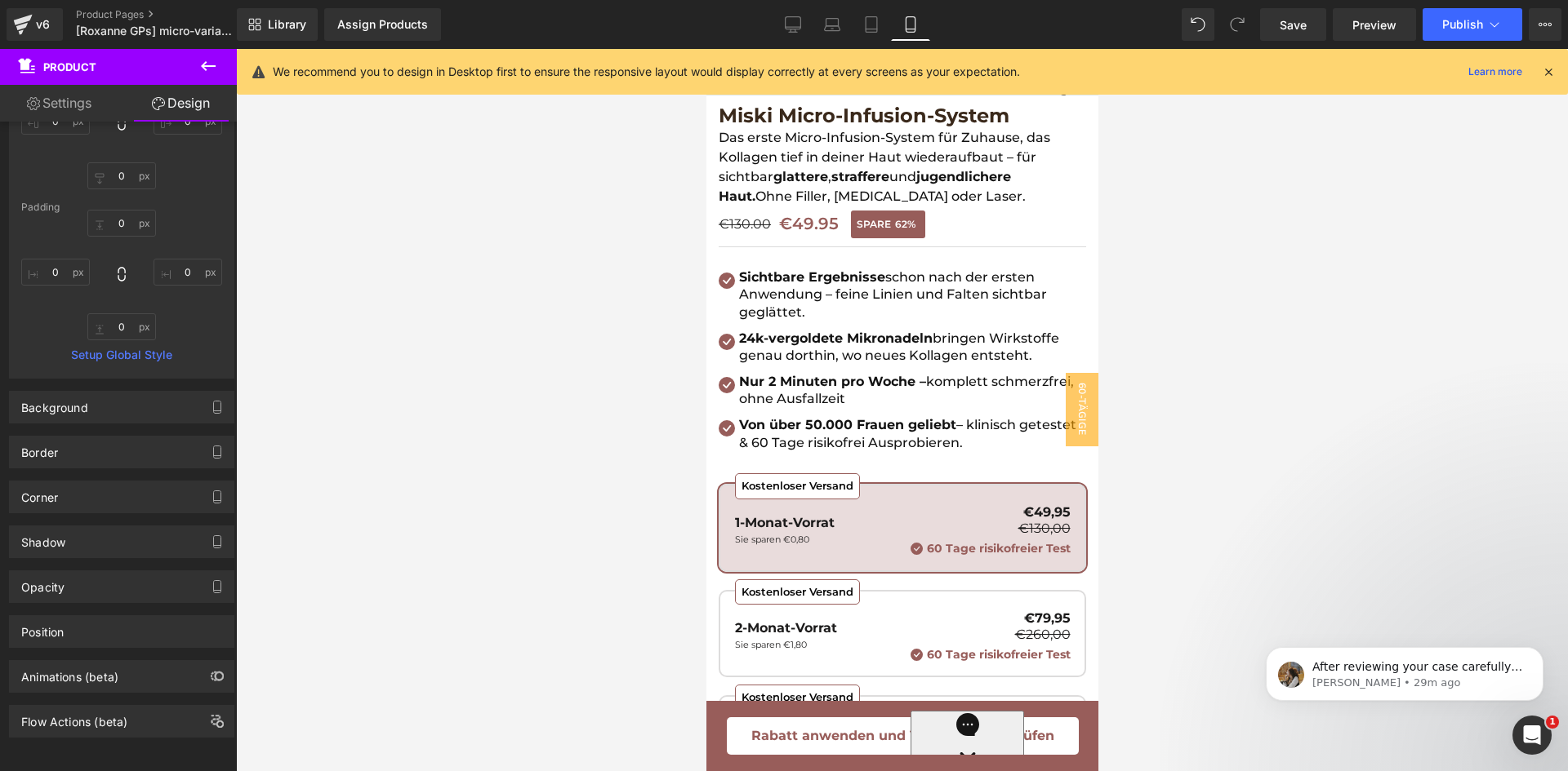
scroll to position [898, 0]
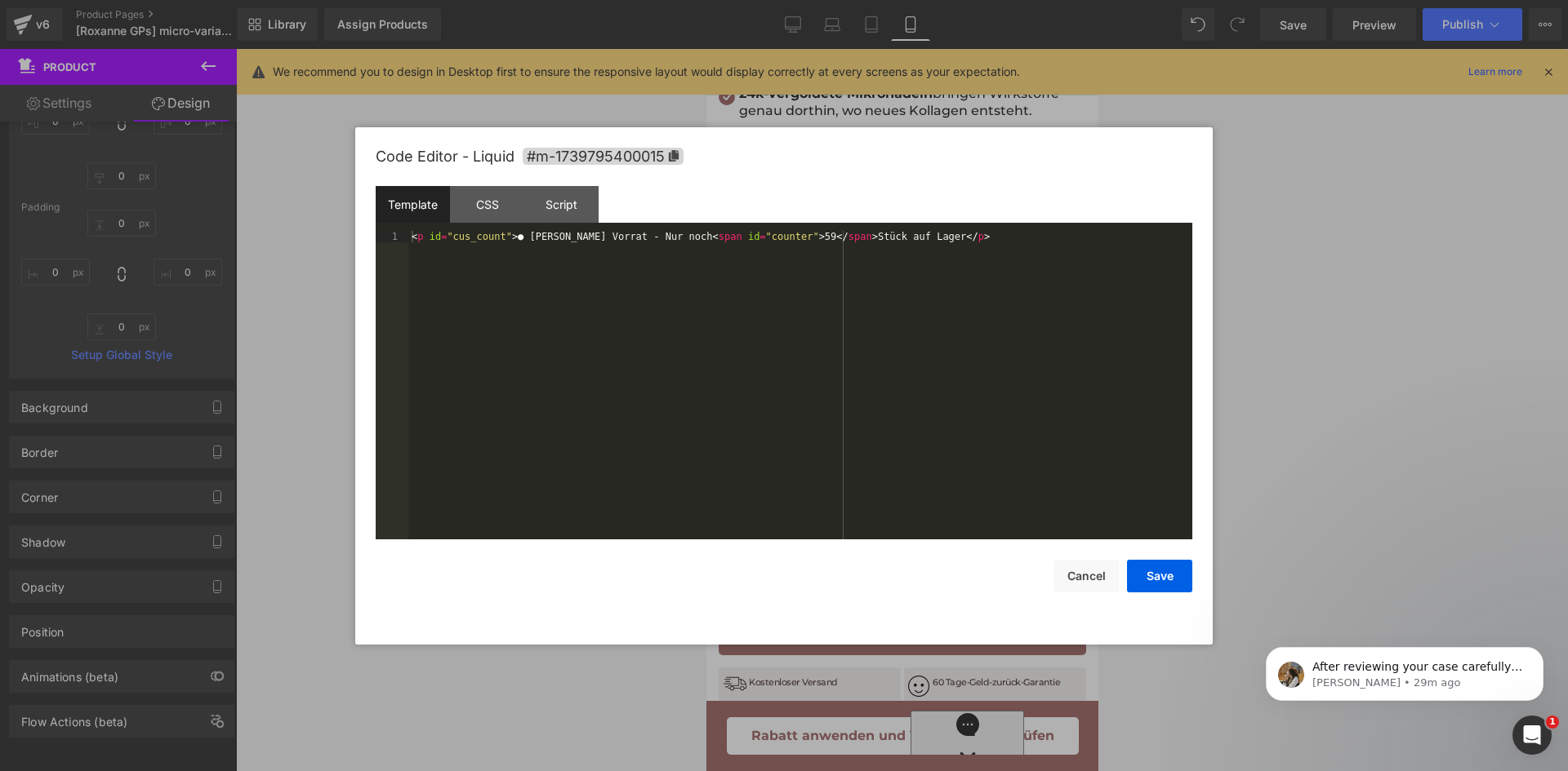
click at [846, 0] on div "Product You are previewing how the will restyle your page. You can not edit Ele…" at bounding box center [784, 0] width 1568 height 0
click at [535, 196] on div "Script" at bounding box center [561, 204] width 74 height 37
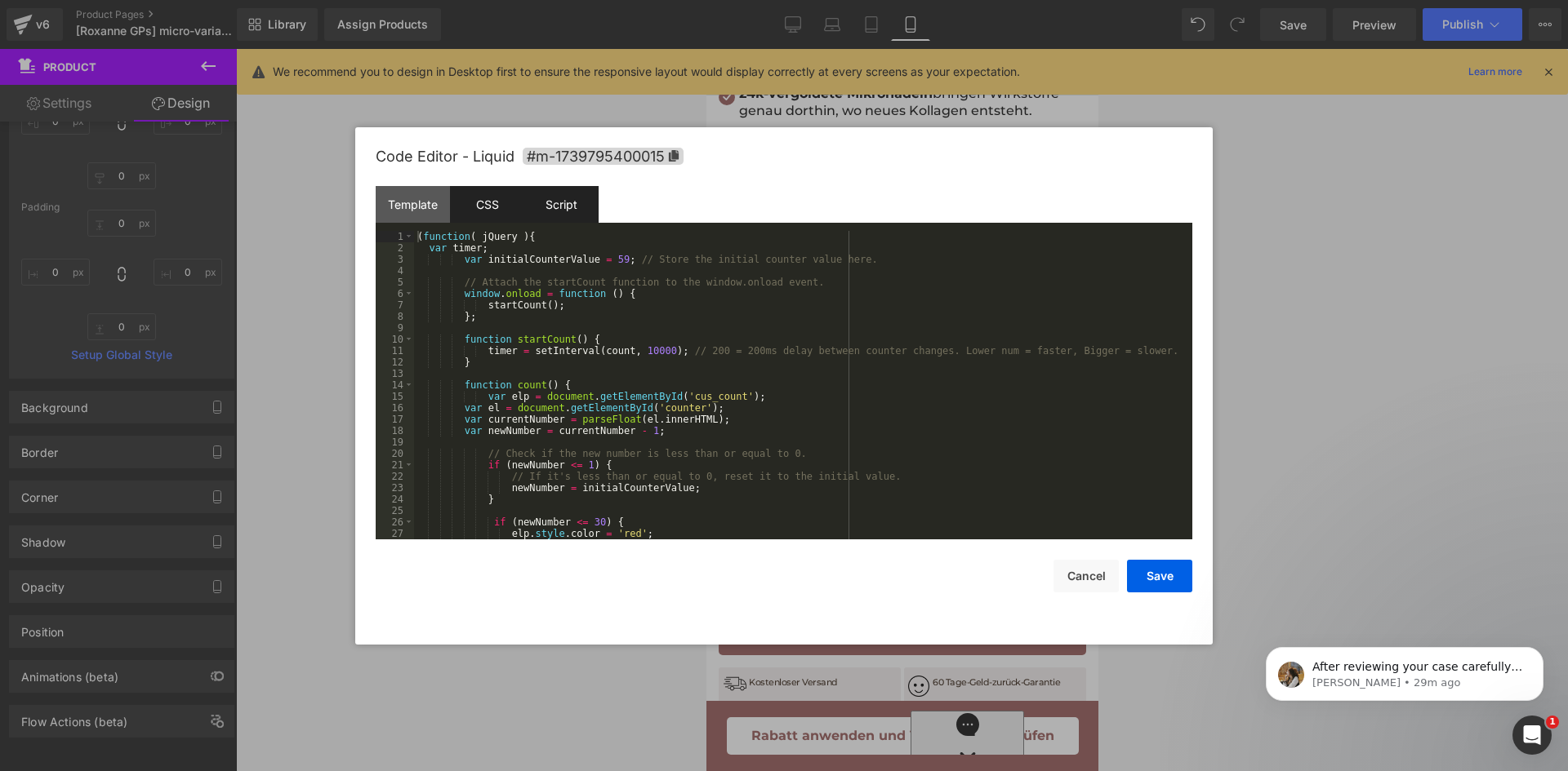
click at [518, 204] on div "CSS" at bounding box center [487, 204] width 74 height 37
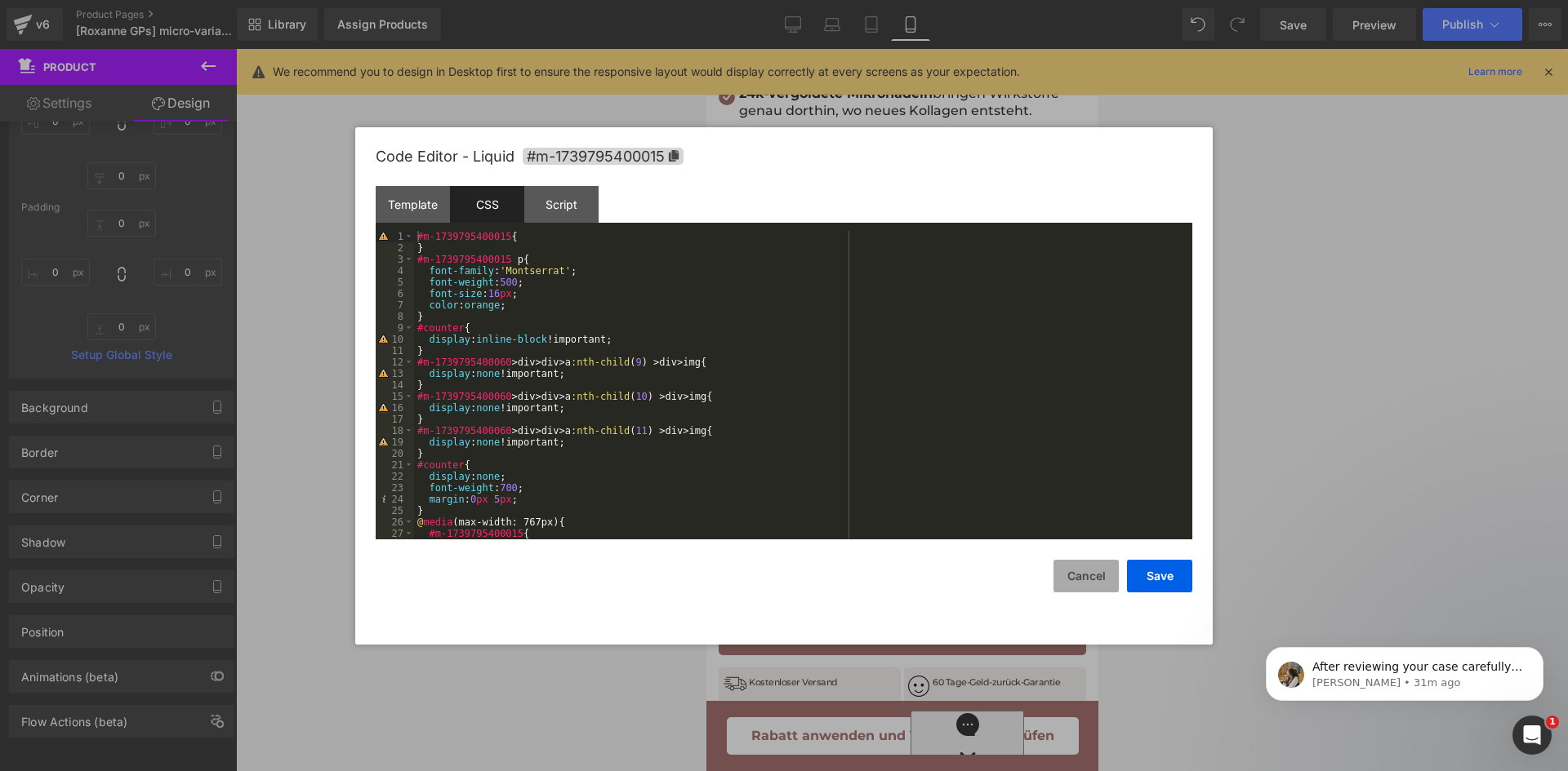
click at [1095, 577] on button "Cancel" at bounding box center [1086, 575] width 66 height 32
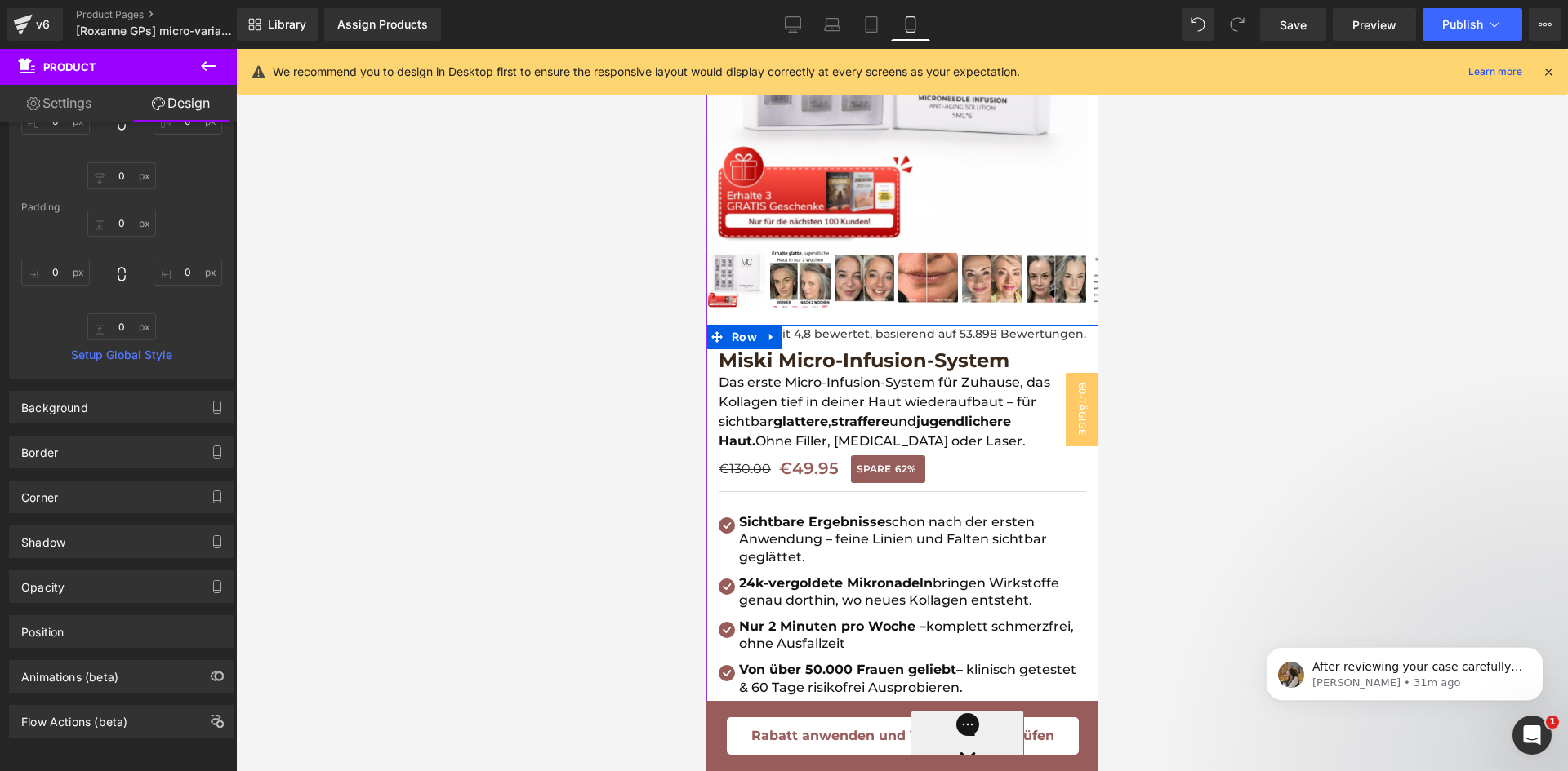
scroll to position [0, 0]
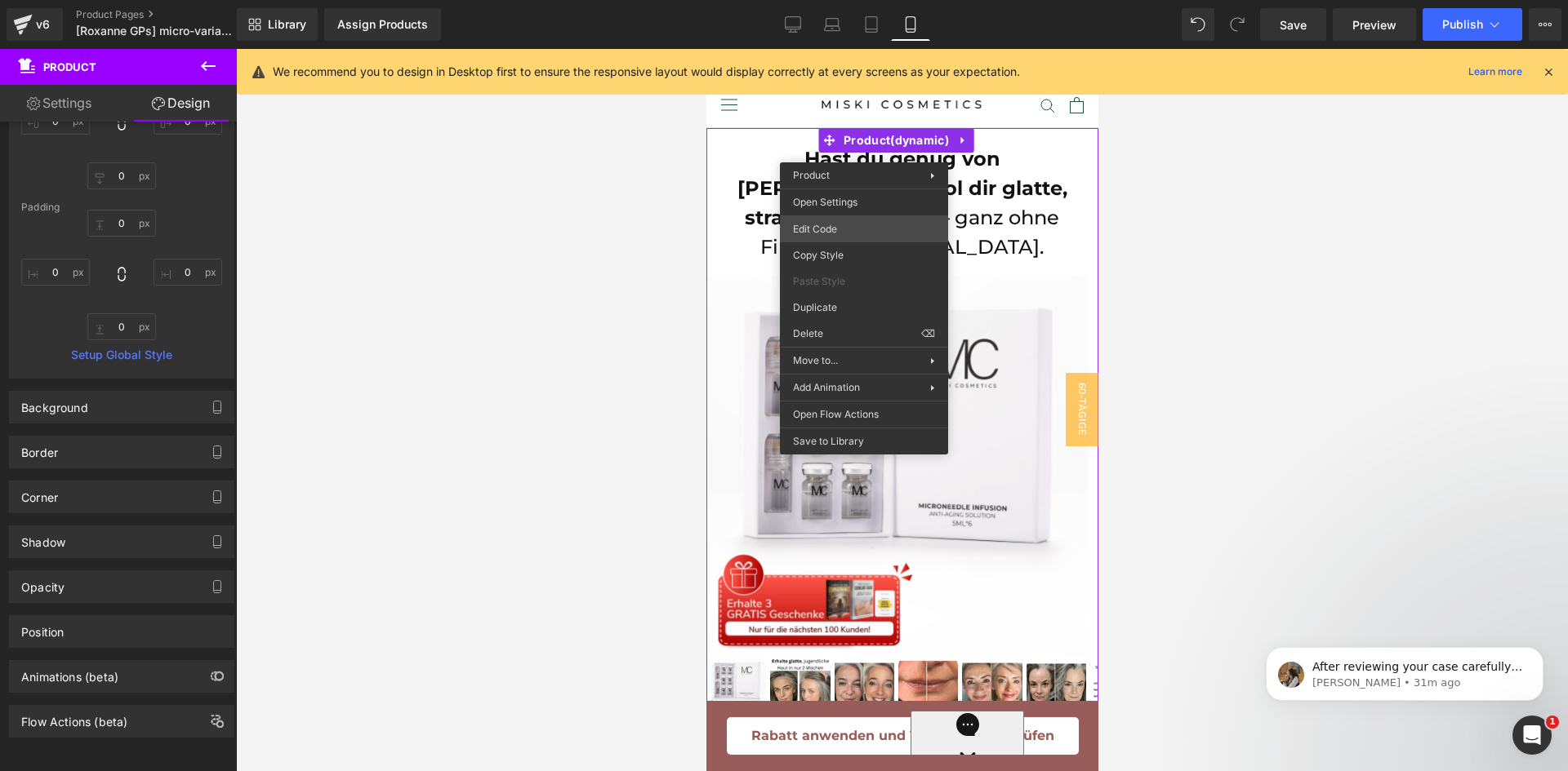
click at [846, 0] on div "Product You are previewing how the will restyle your page. You can not edit Ele…" at bounding box center [784, 0] width 1568 height 0
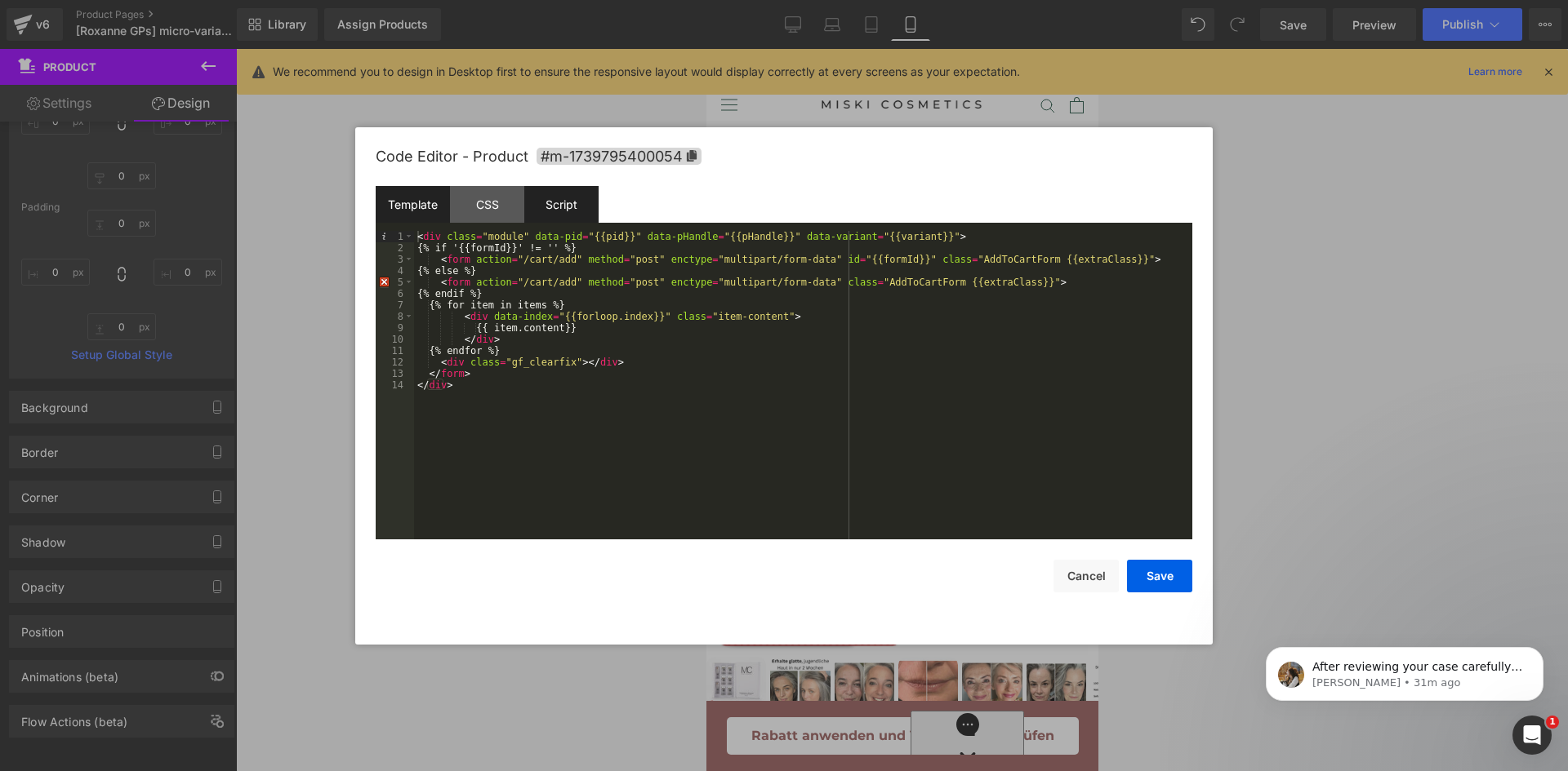
click at [528, 207] on div "Script" at bounding box center [561, 204] width 74 height 37
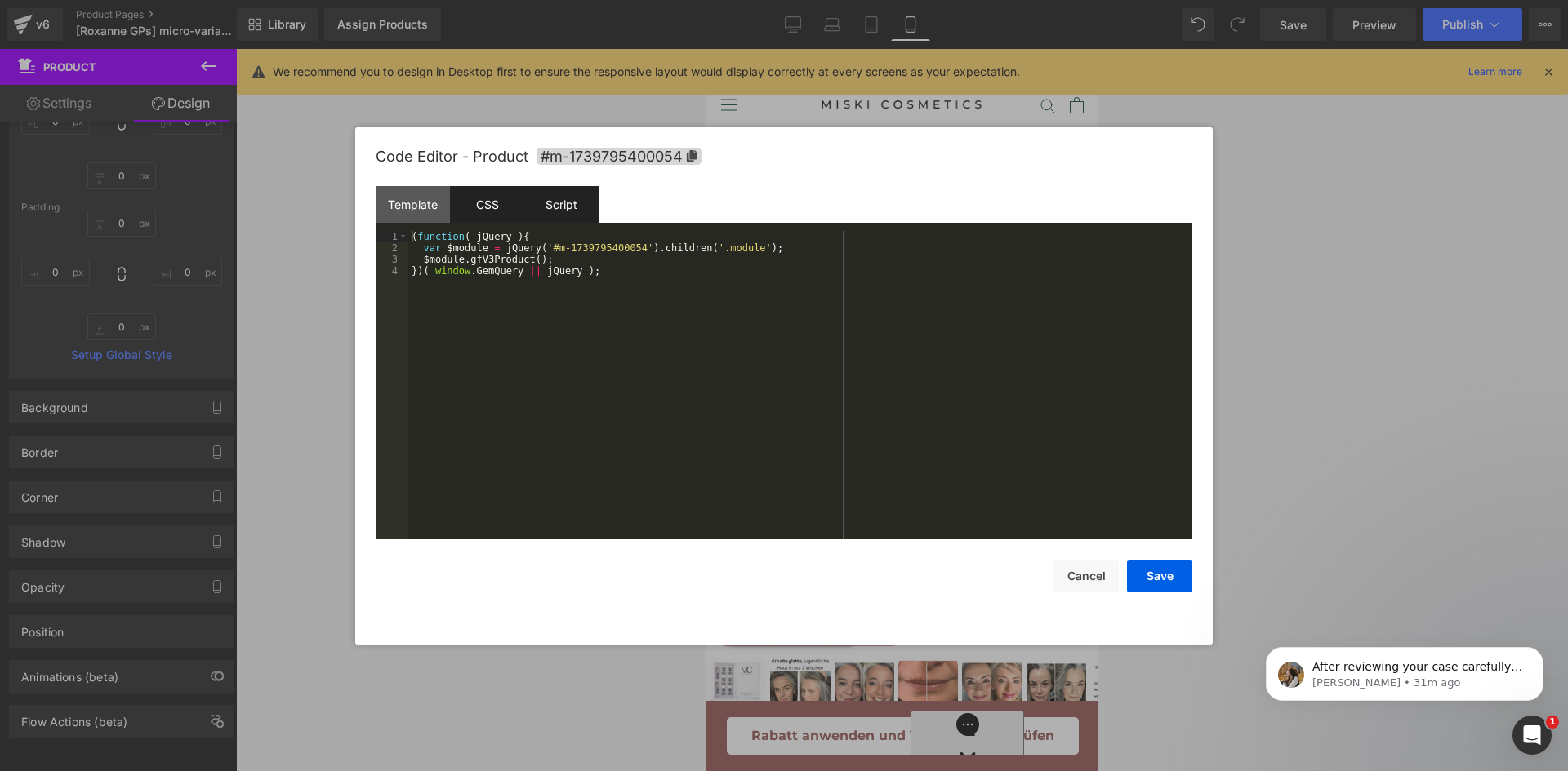
click at [497, 205] on div "CSS" at bounding box center [487, 204] width 74 height 37
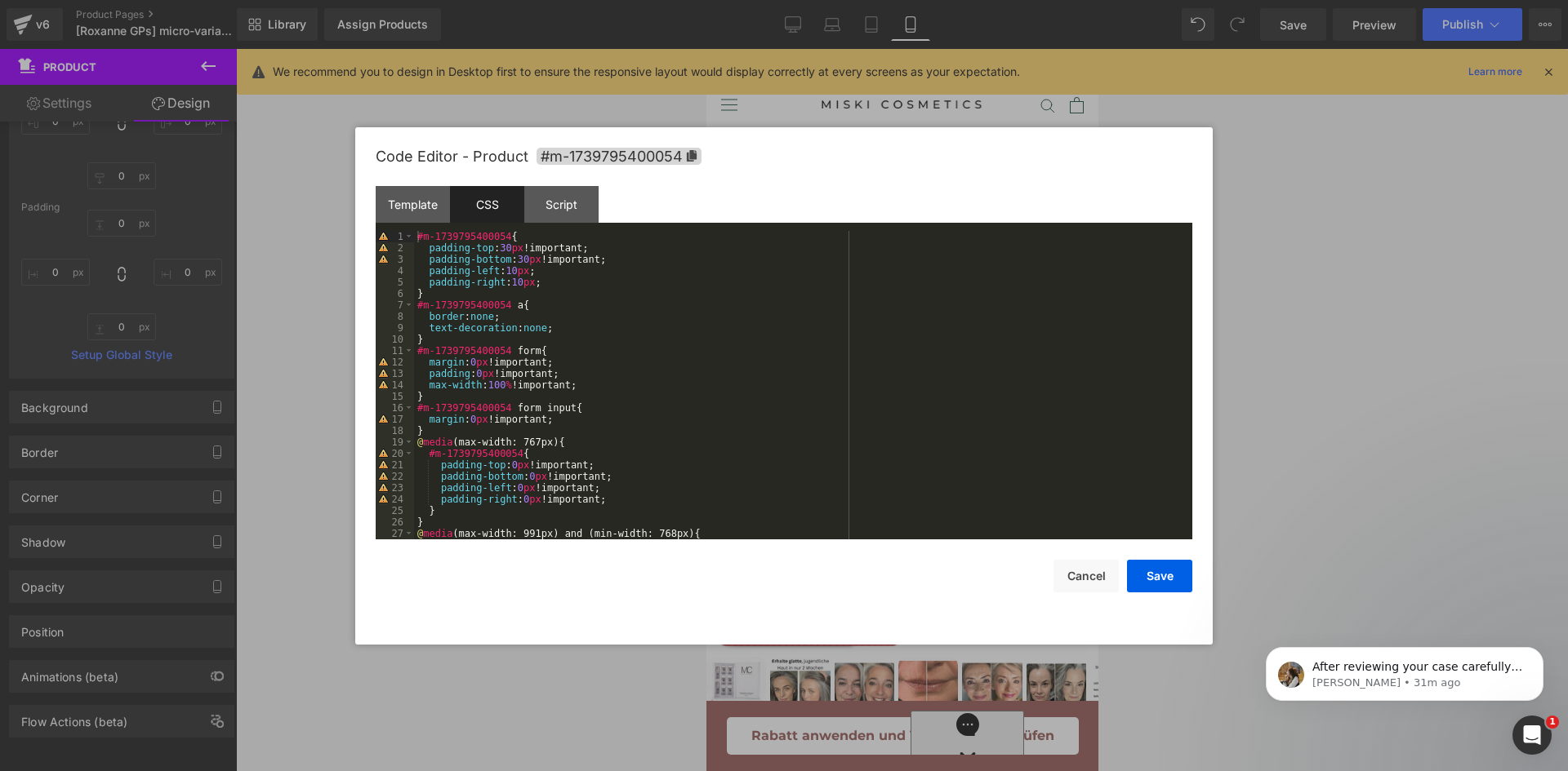
click at [563, 281] on div "#m-1739795400054 { padding-top : 30 px !important; padding-bottom : 30 px !impo…" at bounding box center [799, 397] width 771 height 332
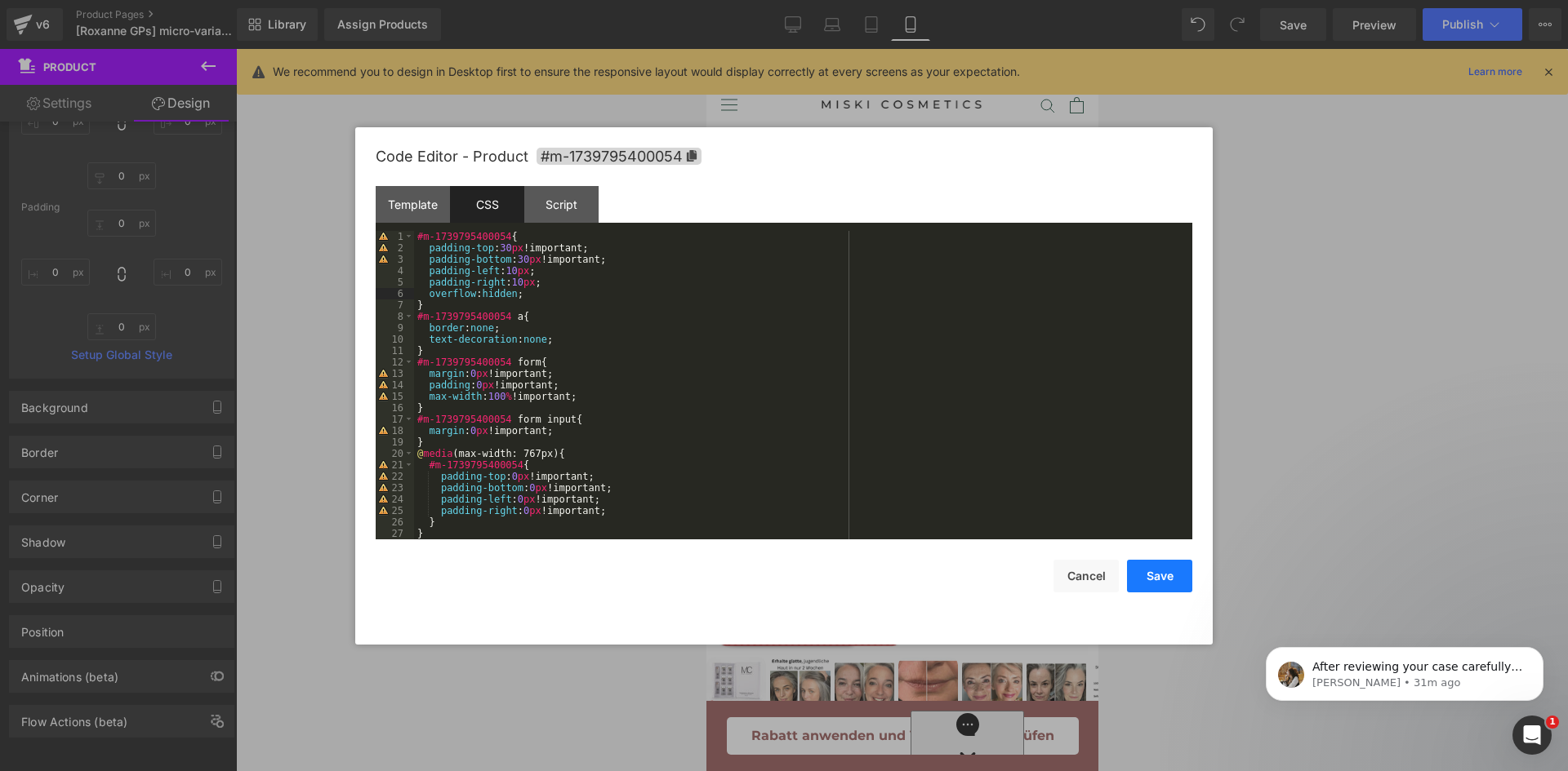
click at [1151, 585] on button "Save" at bounding box center [1159, 575] width 66 height 32
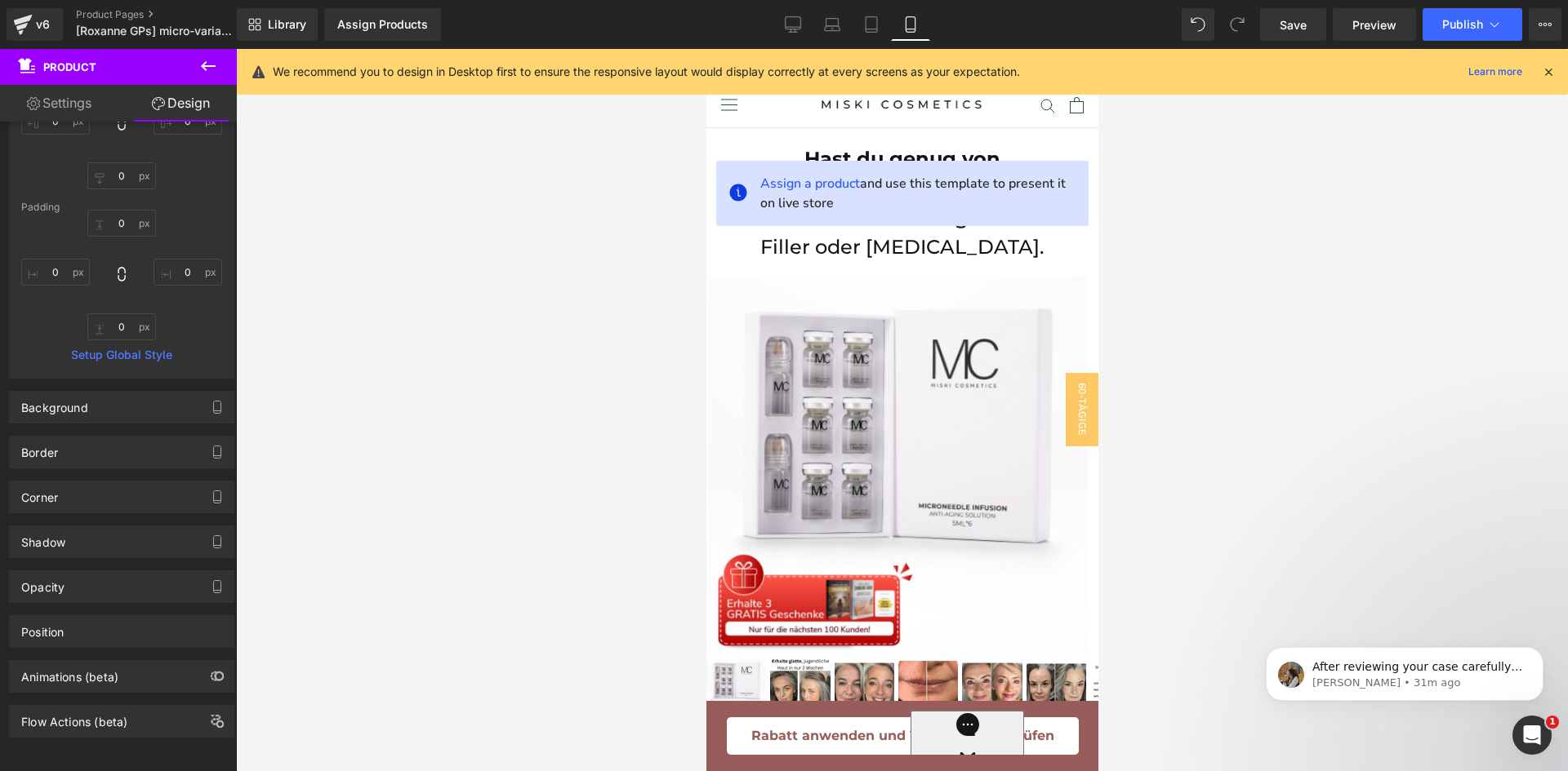
click at [1152, 567] on button "Save" at bounding box center [1159, 568] width 66 height 32
click at [1476, 26] on span "Publish" at bounding box center [1462, 24] width 41 height 13
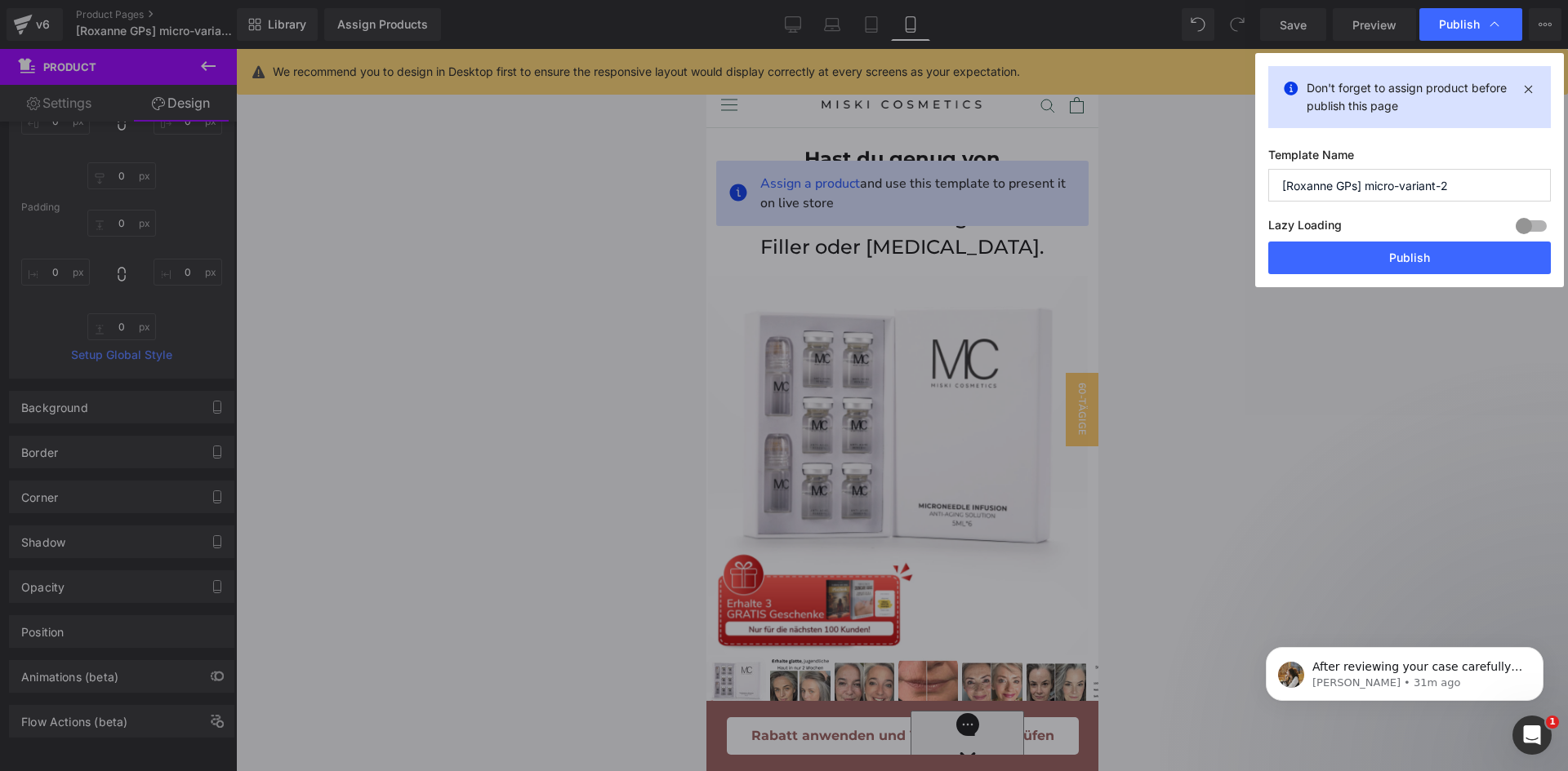
click at [1333, 280] on div "Don't forget to assign product before publish this page Template Name [Roxanne …" at bounding box center [1409, 170] width 308 height 234
click at [1345, 250] on button "Publish" at bounding box center [1409, 258] width 282 height 32
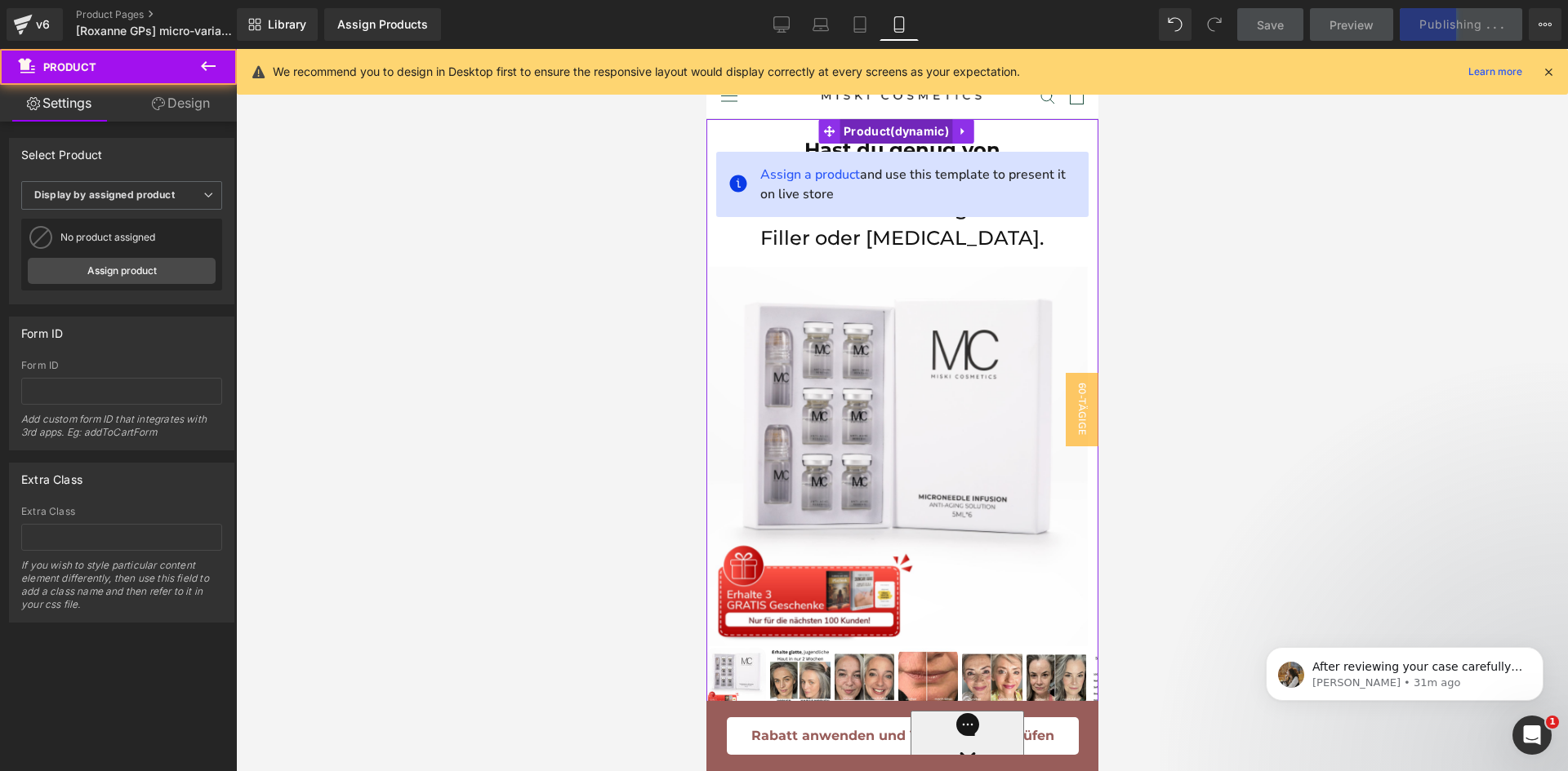
scroll to position [14, 0]
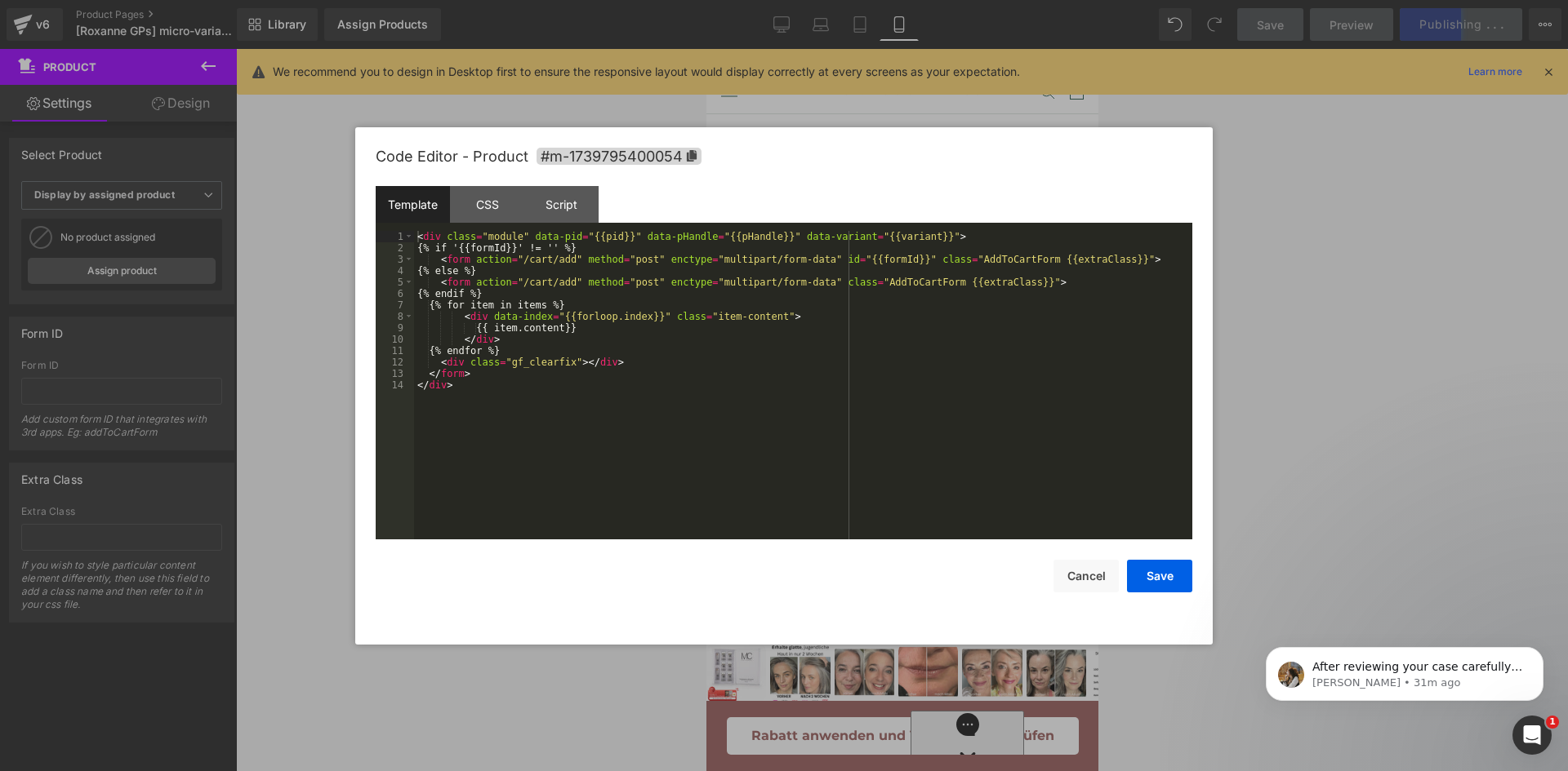
click at [900, 0] on div "Product You are previewing how the will restyle your page. You can not edit Ele…" at bounding box center [784, 0] width 1568 height 0
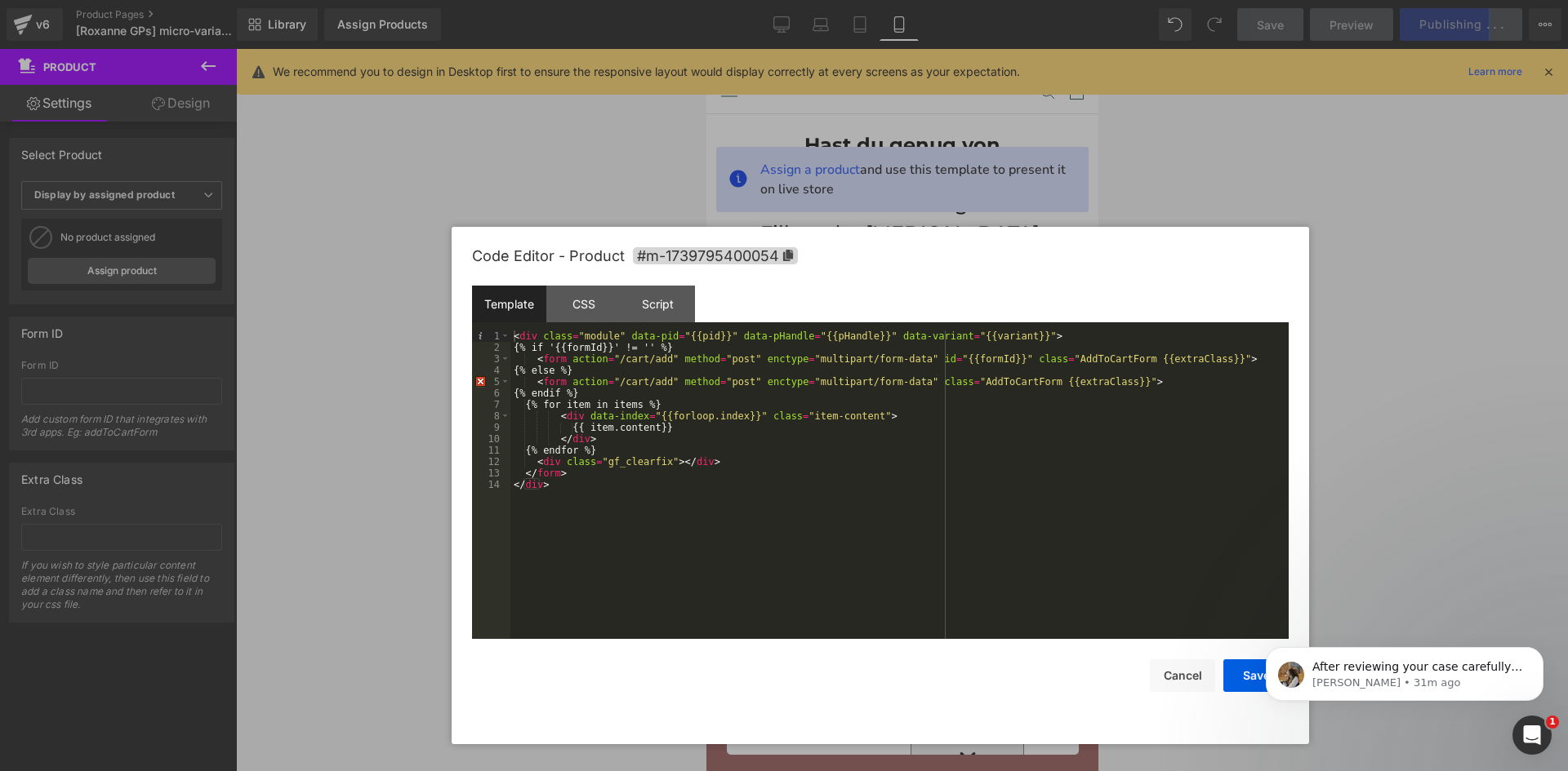
drag, startPoint x: 908, startPoint y: 186, endPoint x: 1008, endPoint y: 275, distance: 133.9
click at [1008, 276] on div "Code Editor - Product #m-1739795400054" at bounding box center [880, 256] width 817 height 59
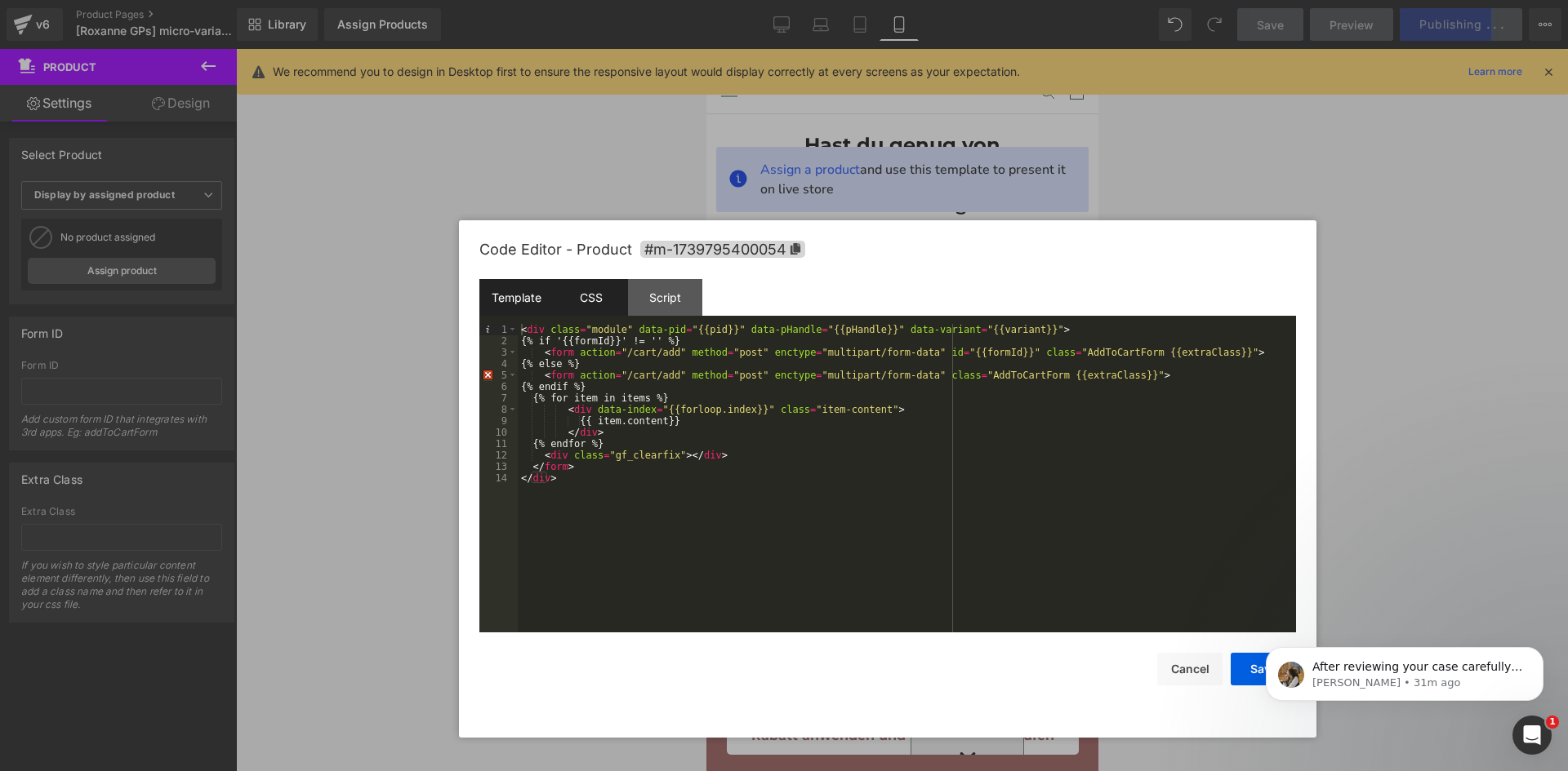
click at [570, 305] on div "CSS" at bounding box center [591, 298] width 74 height 37
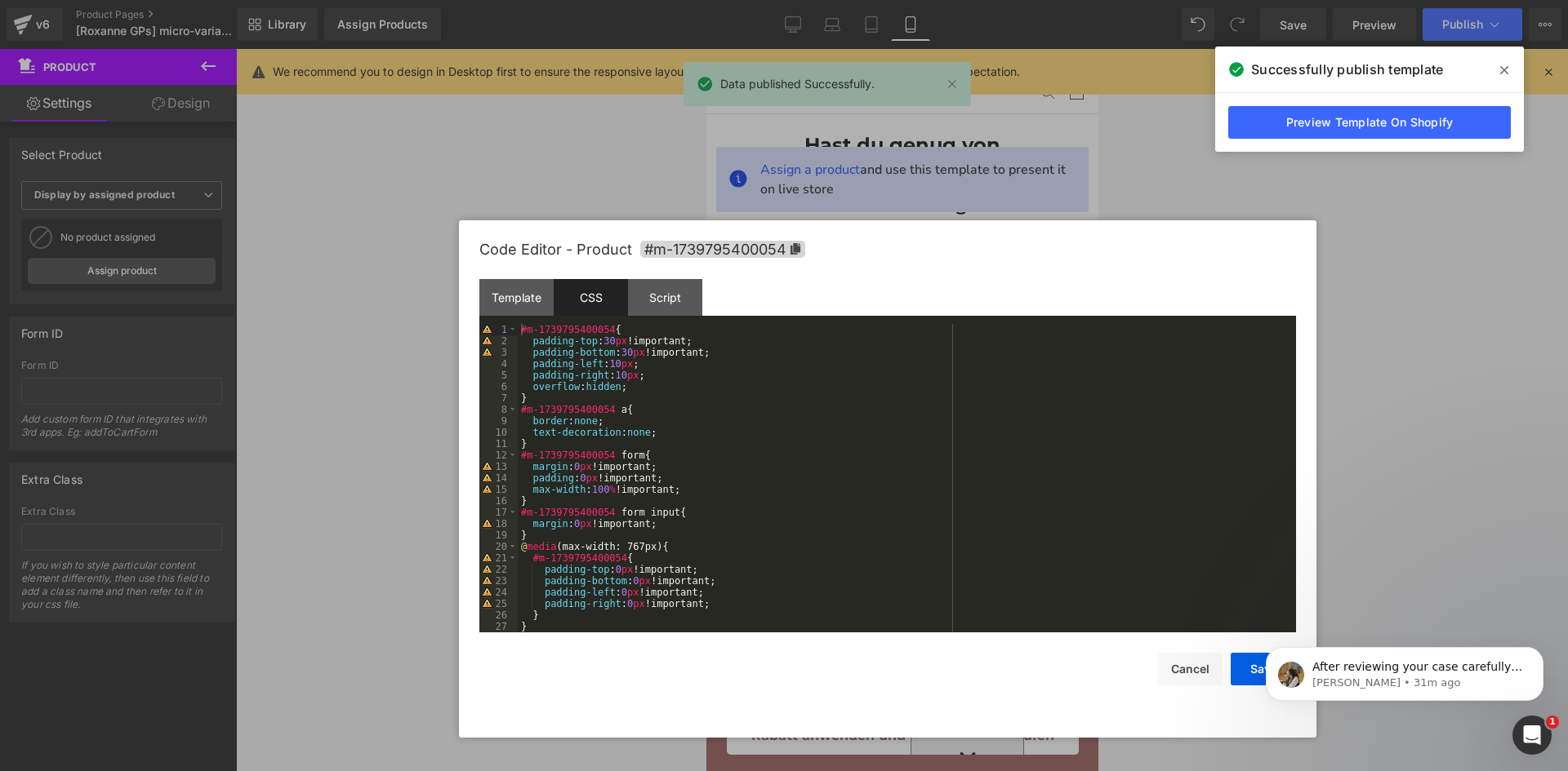
click at [1349, 220] on div at bounding box center [784, 385] width 1568 height 771
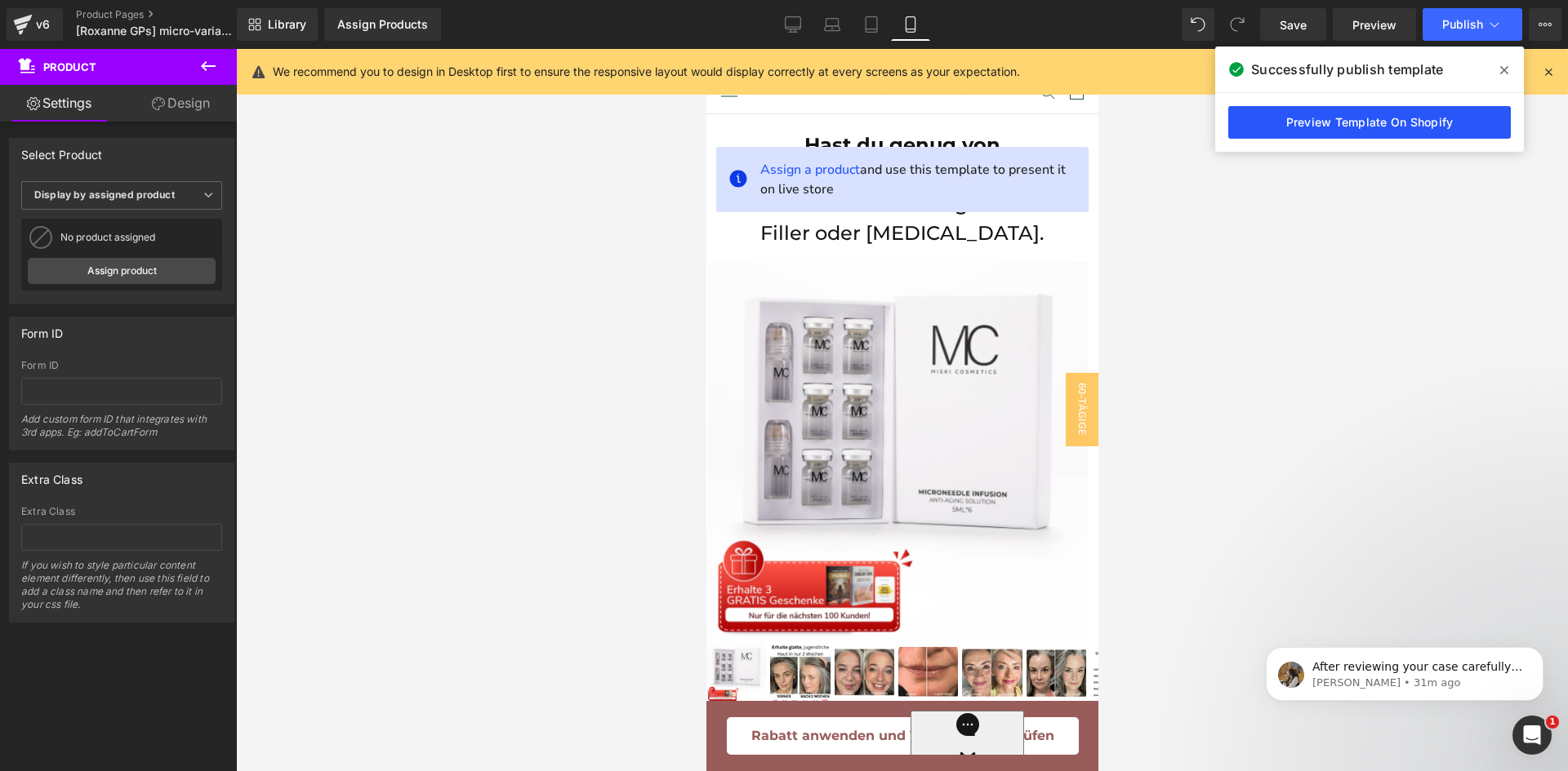
click at [1383, 122] on link "Preview Template On Shopify" at bounding box center [1369, 122] width 282 height 32
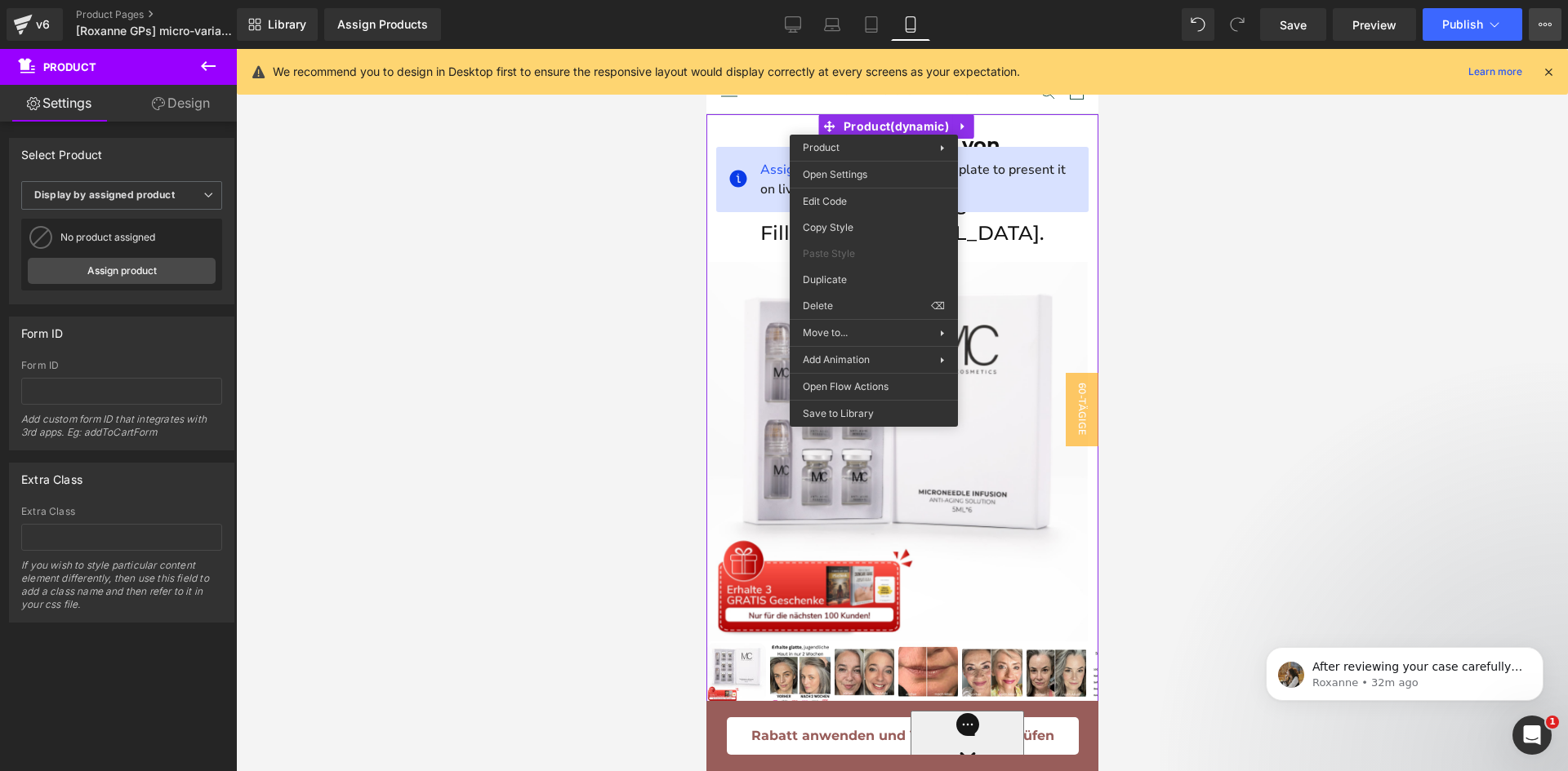
click at [1535, 14] on button "View Live Page View with current Template Save Template to Library Schedule Pub…" at bounding box center [1544, 24] width 32 height 32
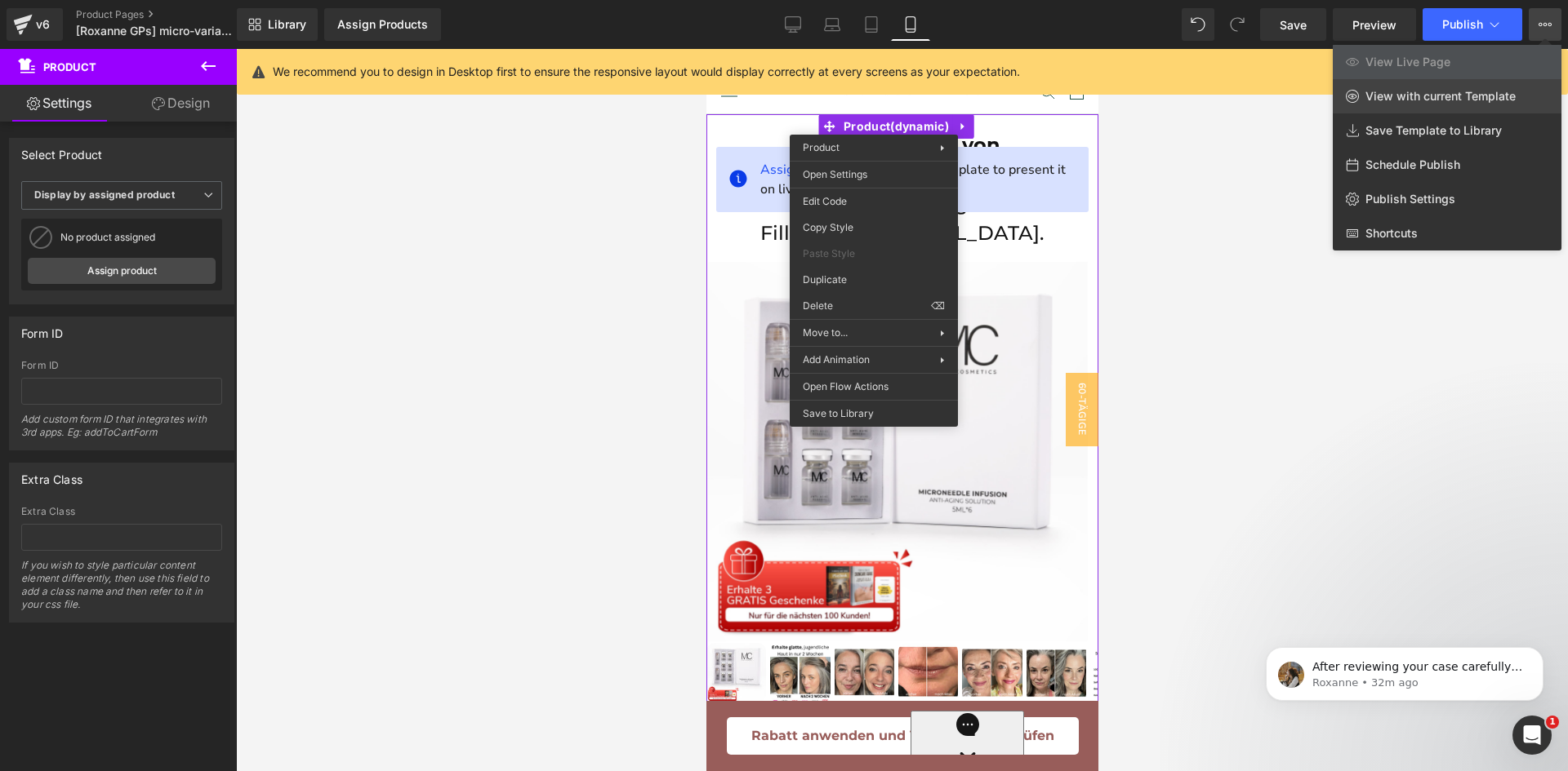
click at [1452, 99] on span "View with current Template" at bounding box center [1440, 96] width 150 height 15
